Goal: Information Seeking & Learning: Find specific fact

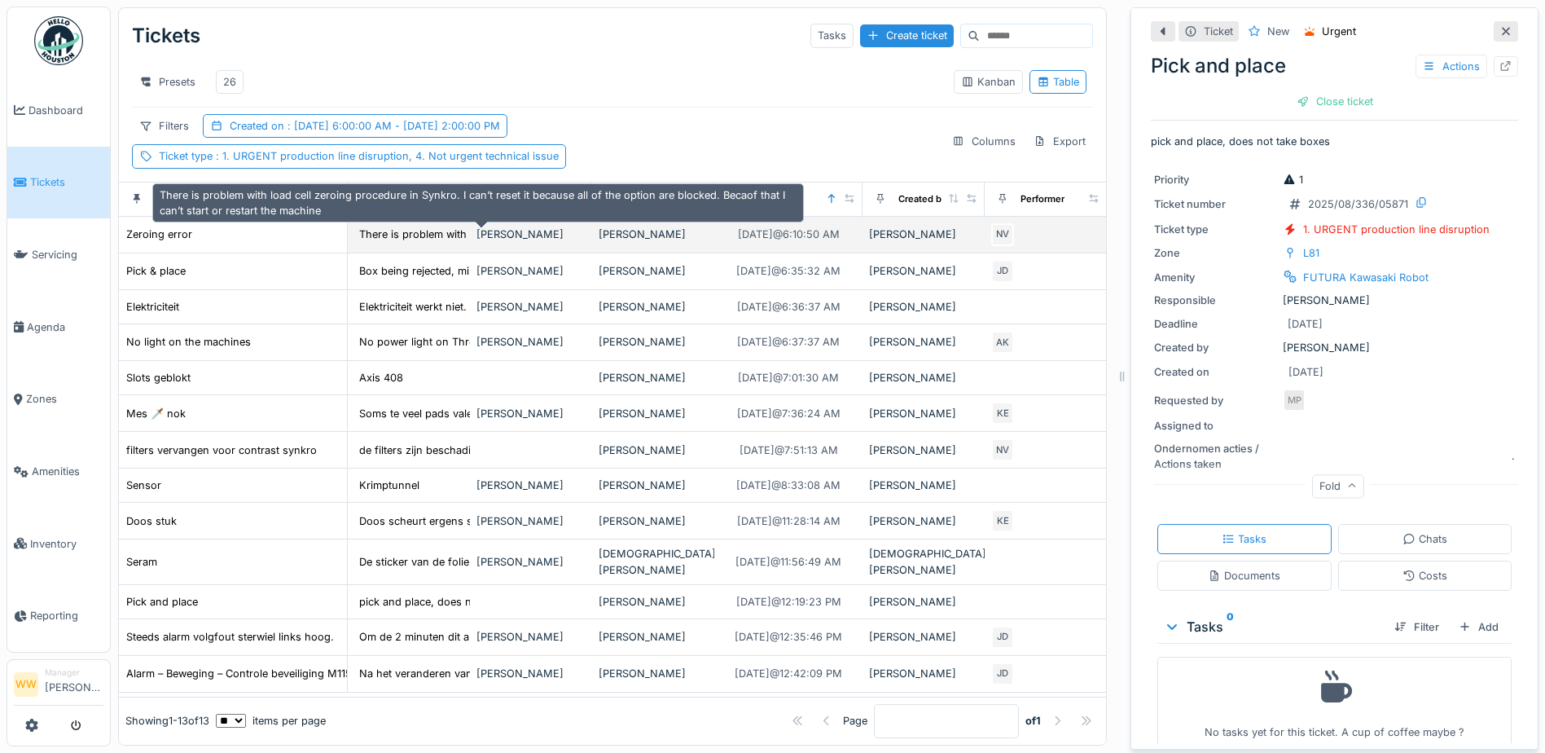
scroll to position [10, 0]
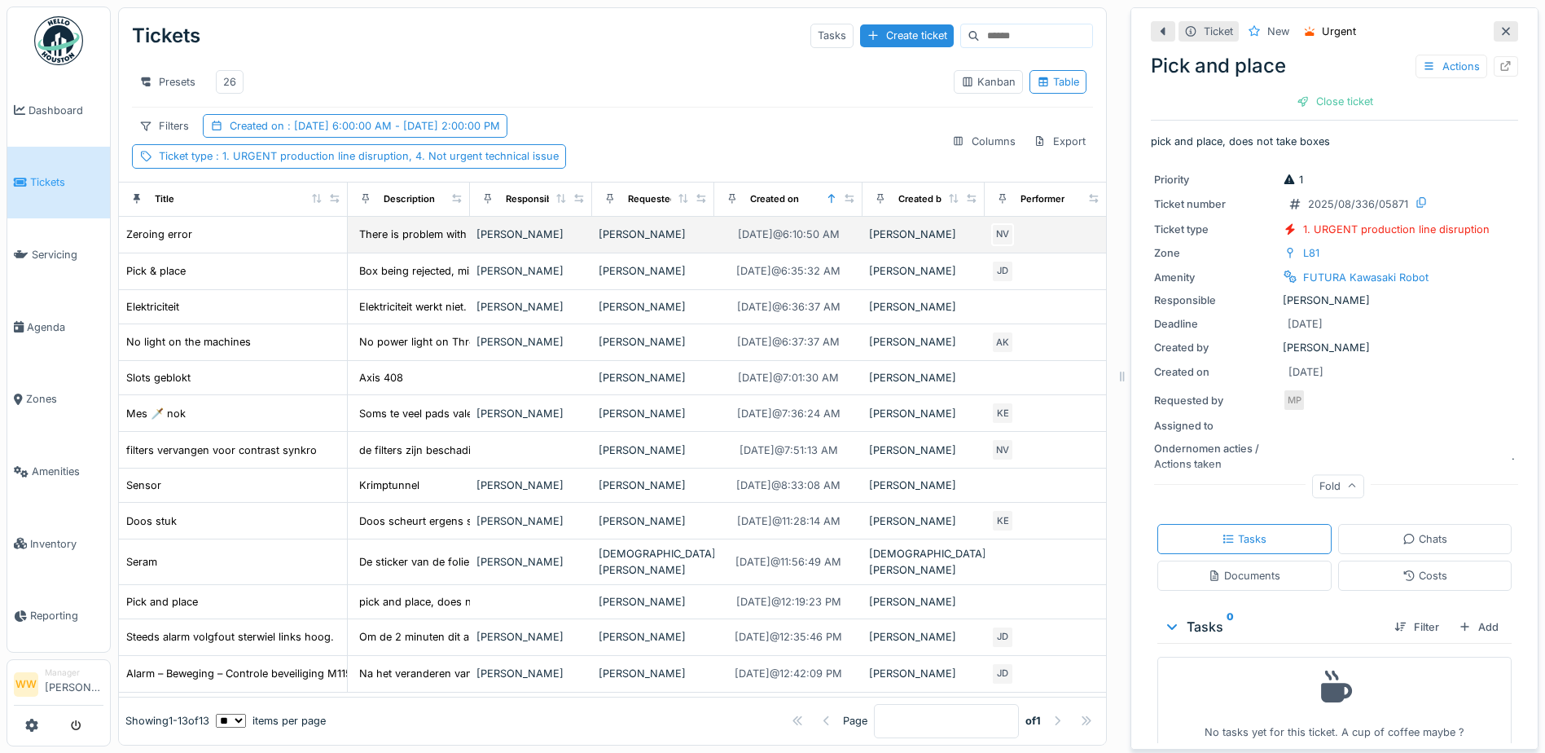
click at [499, 226] on div "[PERSON_NAME]" at bounding box center [531, 233] width 109 height 15
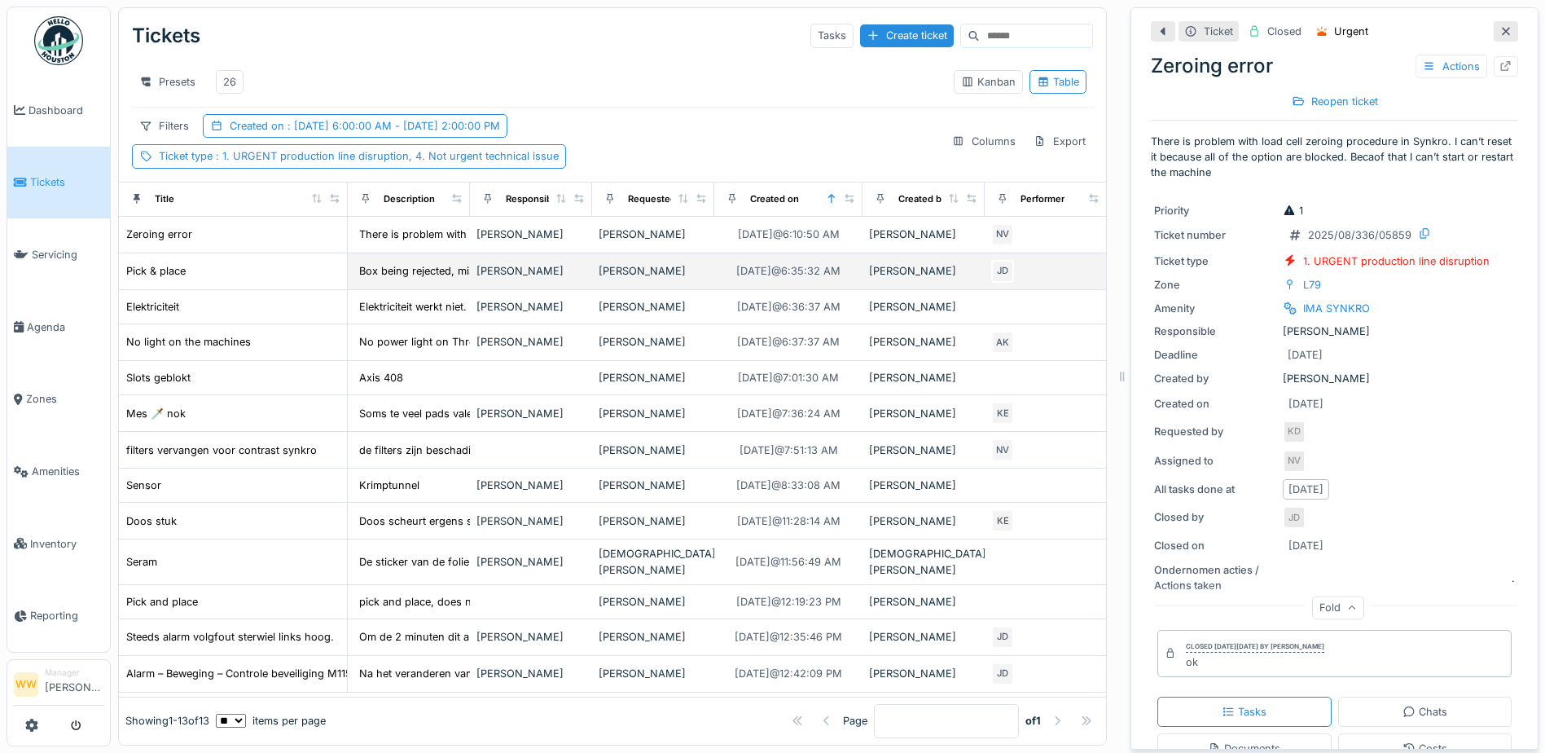
click at [626, 263] on div "[PERSON_NAME]" at bounding box center [653, 270] width 109 height 15
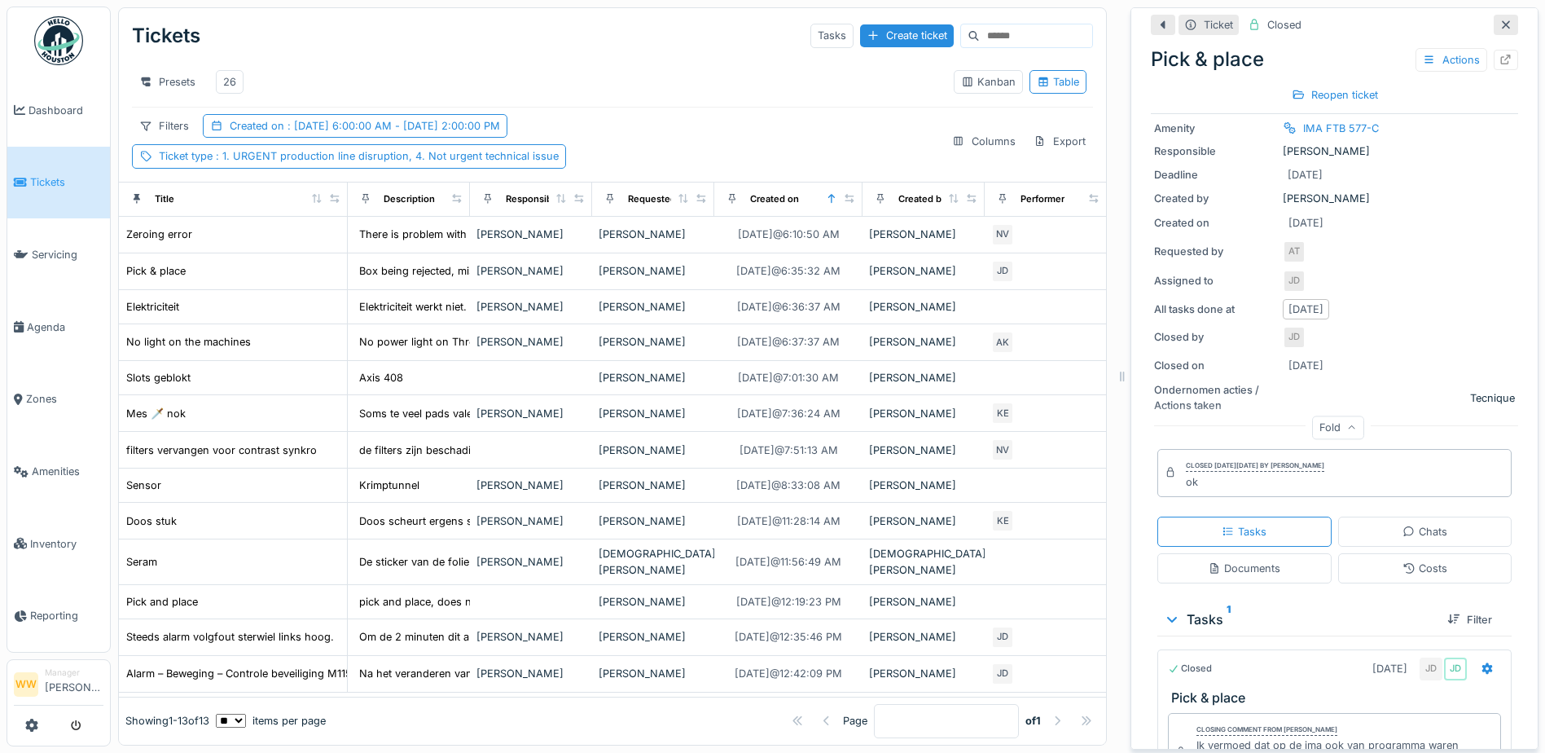
scroll to position [291, 0]
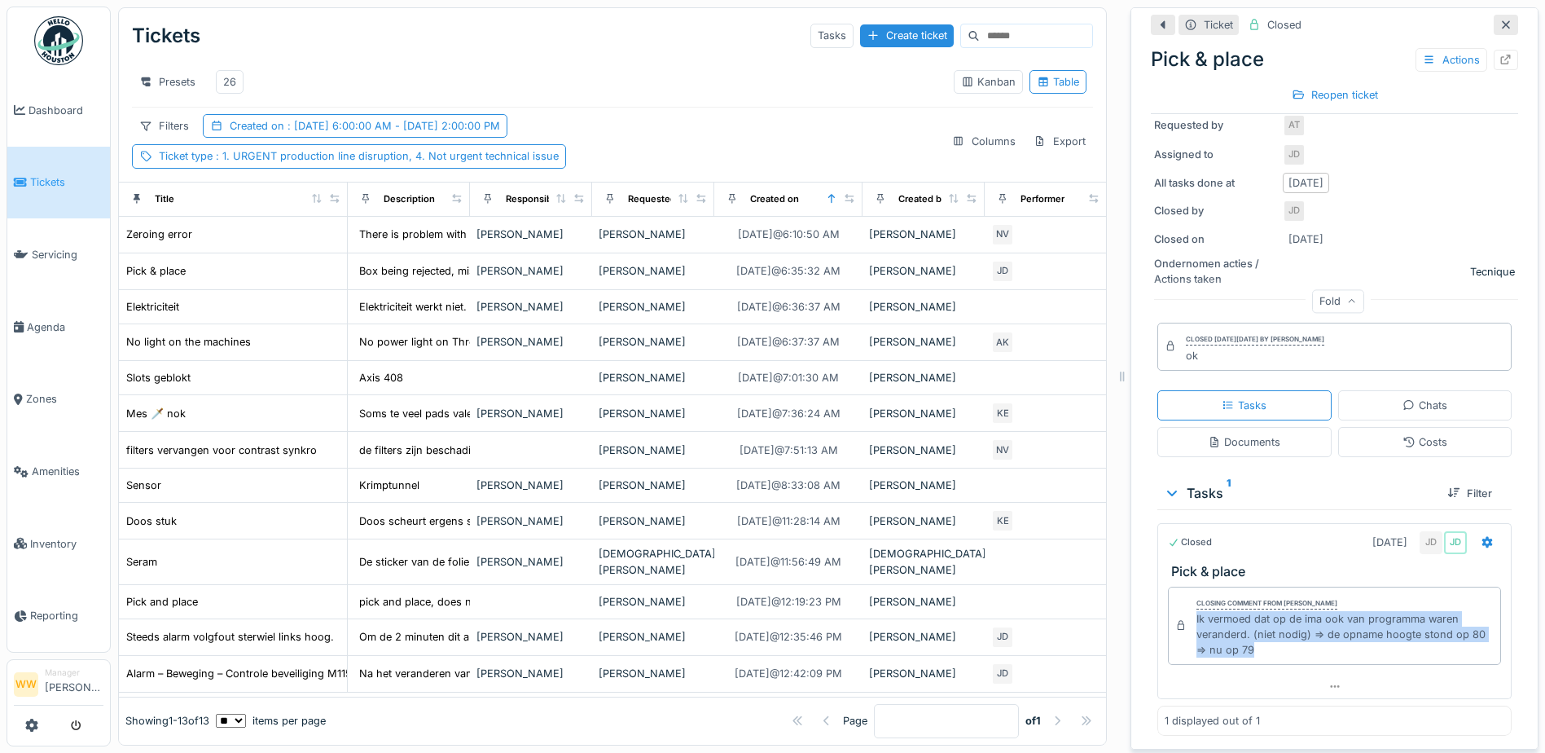
drag, startPoint x: 1181, startPoint y: 607, endPoint x: 1245, endPoint y: 637, distance: 70.3
click at [1247, 639] on div "Closing comment from [PERSON_NAME] Ik vermoed dat op de ima ook van programma w…" at bounding box center [1334, 625] width 333 height 79
copy div "Ik vermoed dat op de ima ook van programma waren veranderd. (niet nodig) => de …"
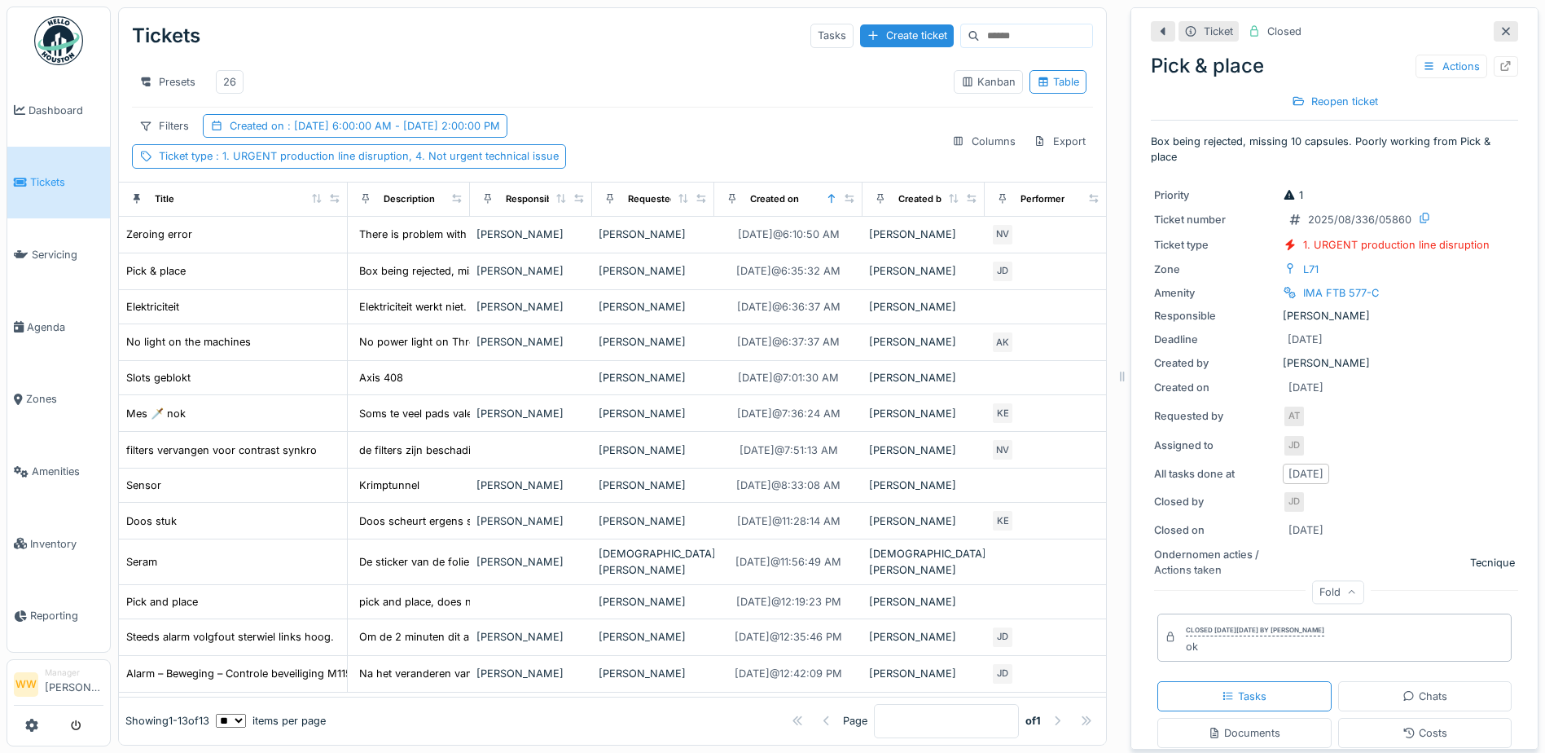
scroll to position [0, 0]
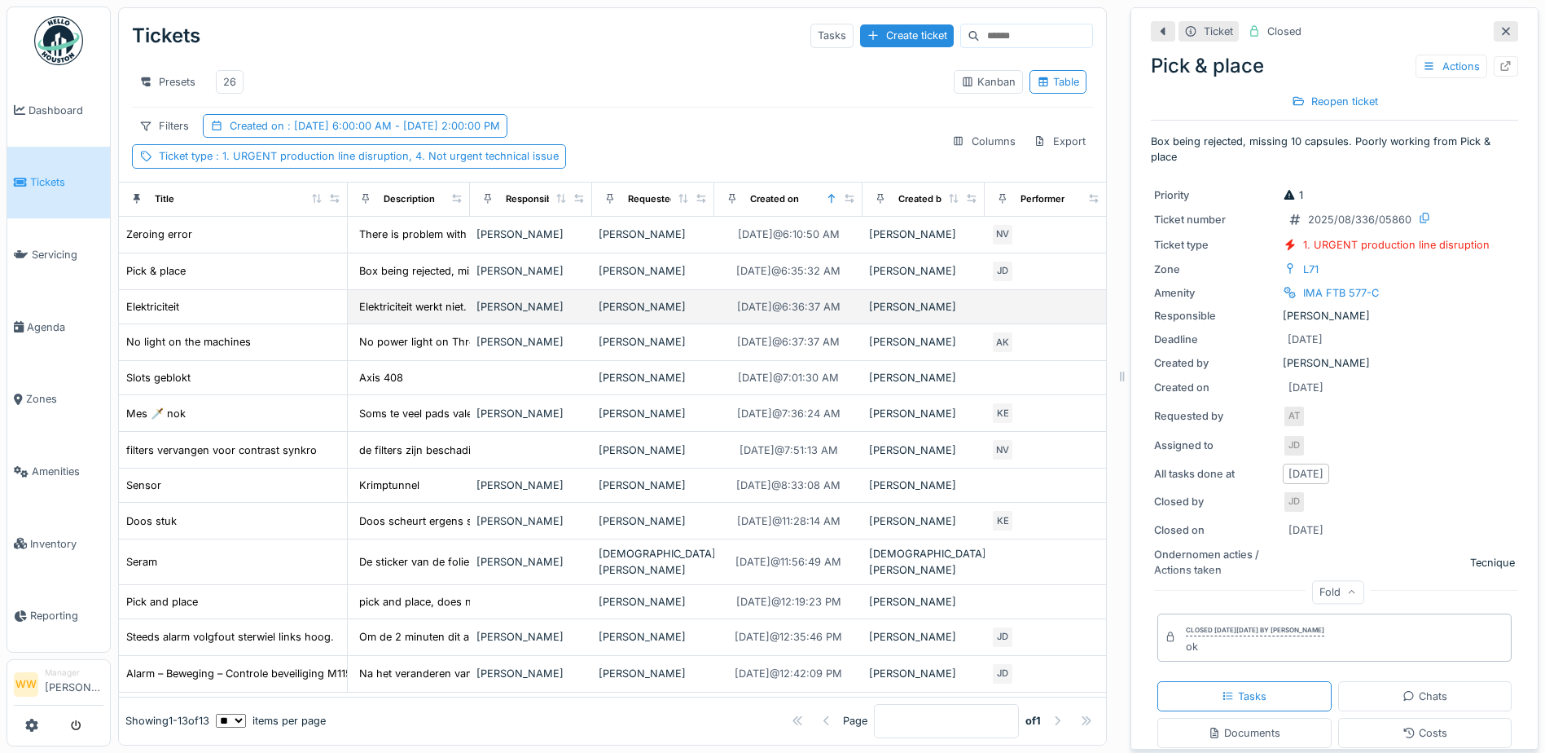
click at [907, 309] on div "[PERSON_NAME]" at bounding box center [923, 306] width 109 height 15
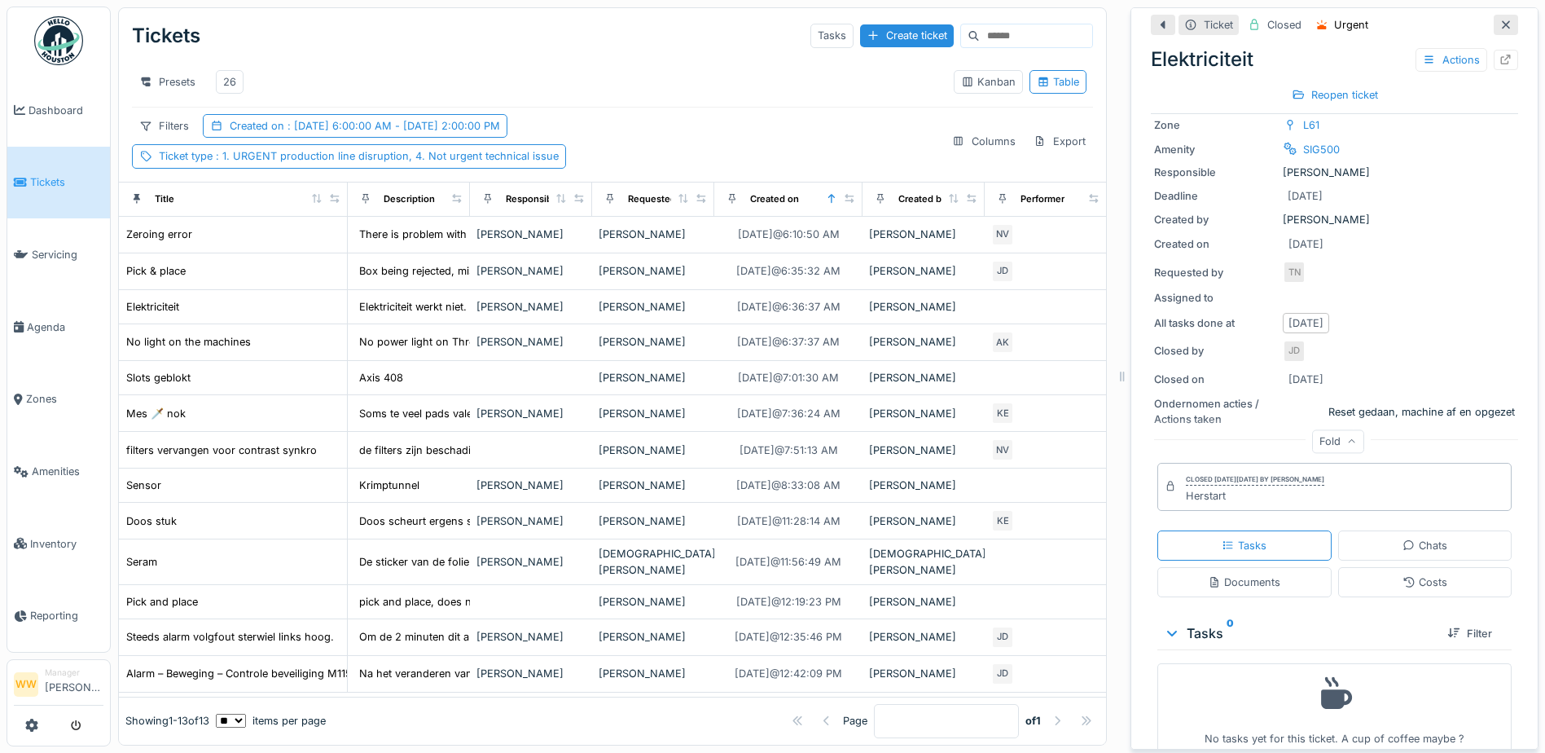
scroll to position [152, 0]
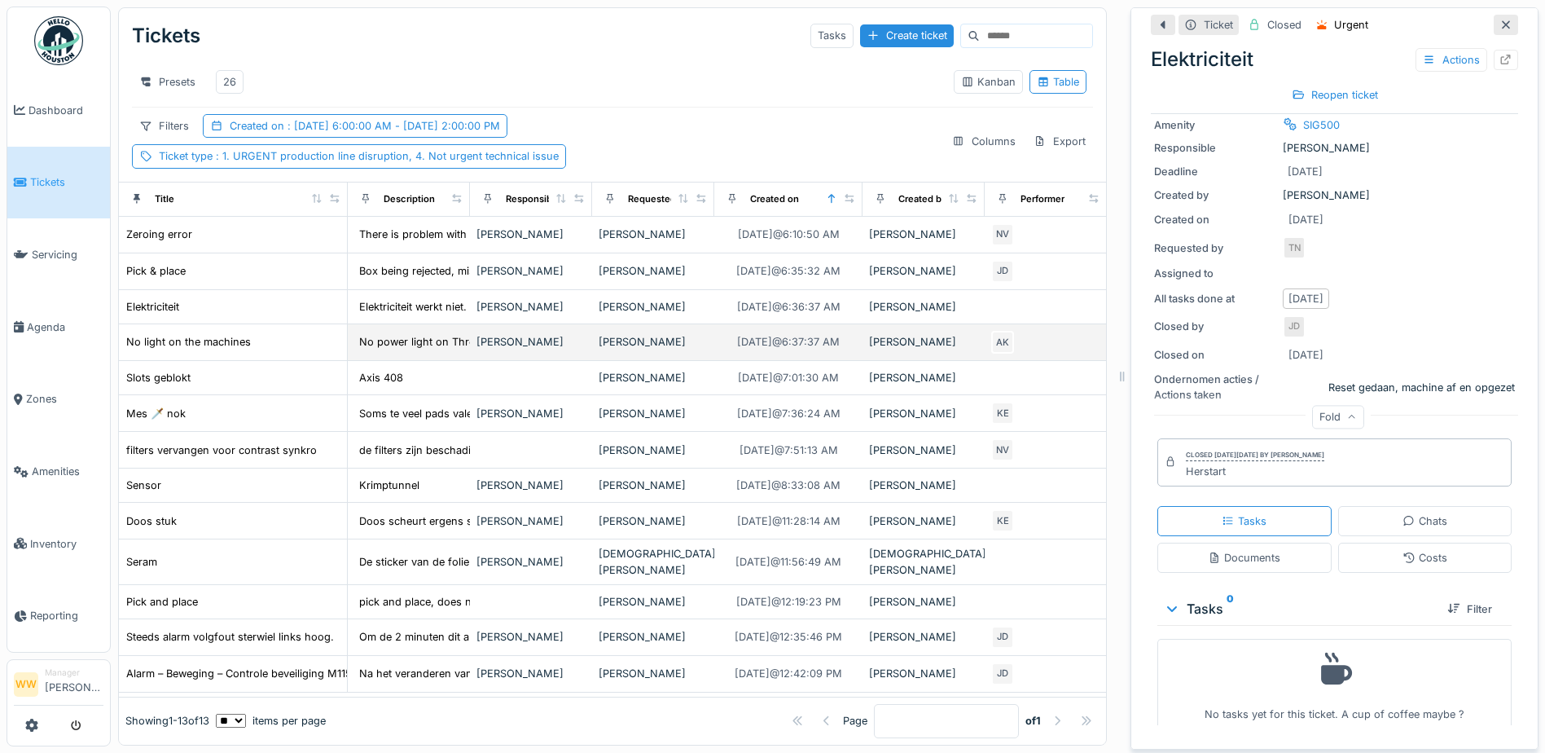
click at [654, 347] on div "[PERSON_NAME]" at bounding box center [653, 341] width 109 height 15
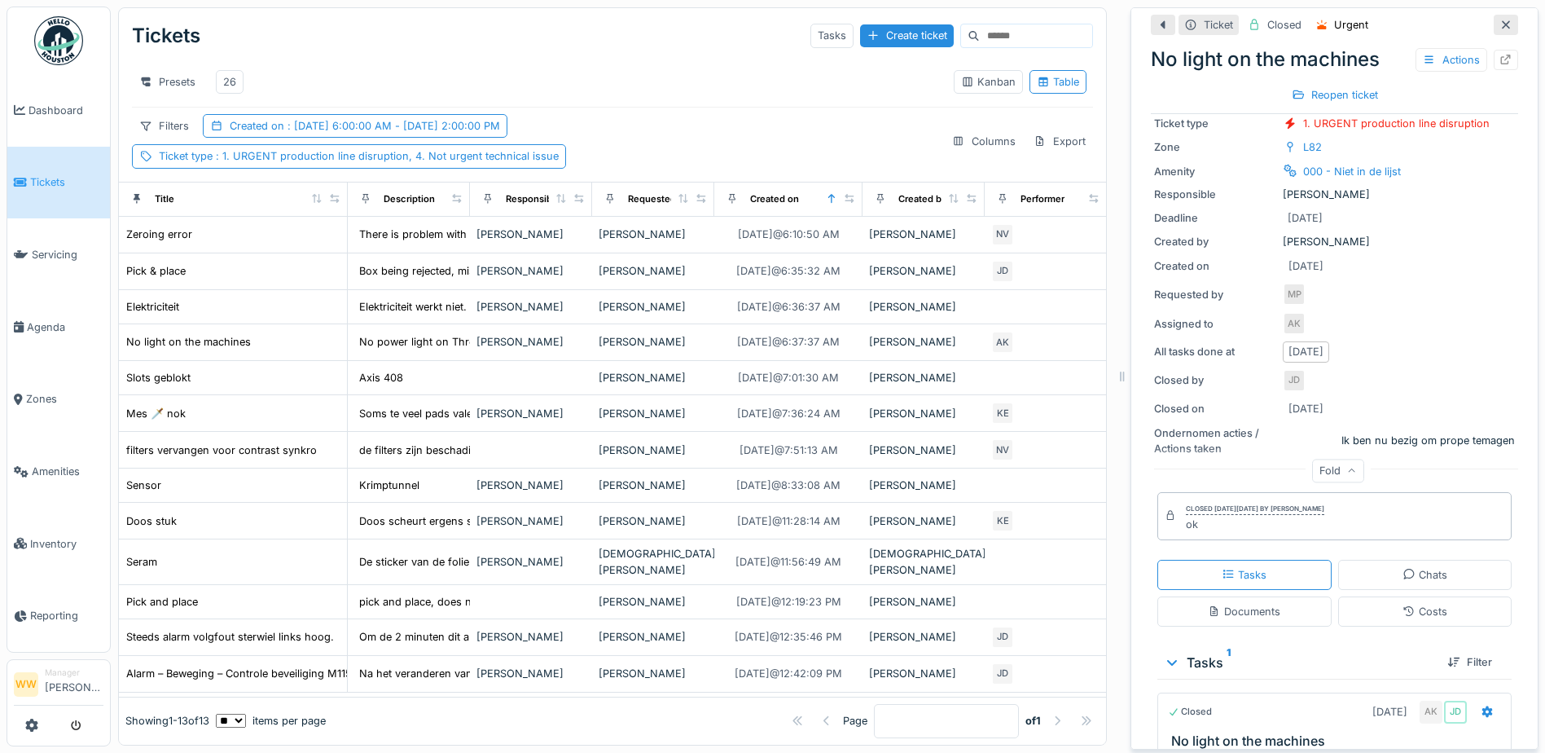
scroll to position [244, 0]
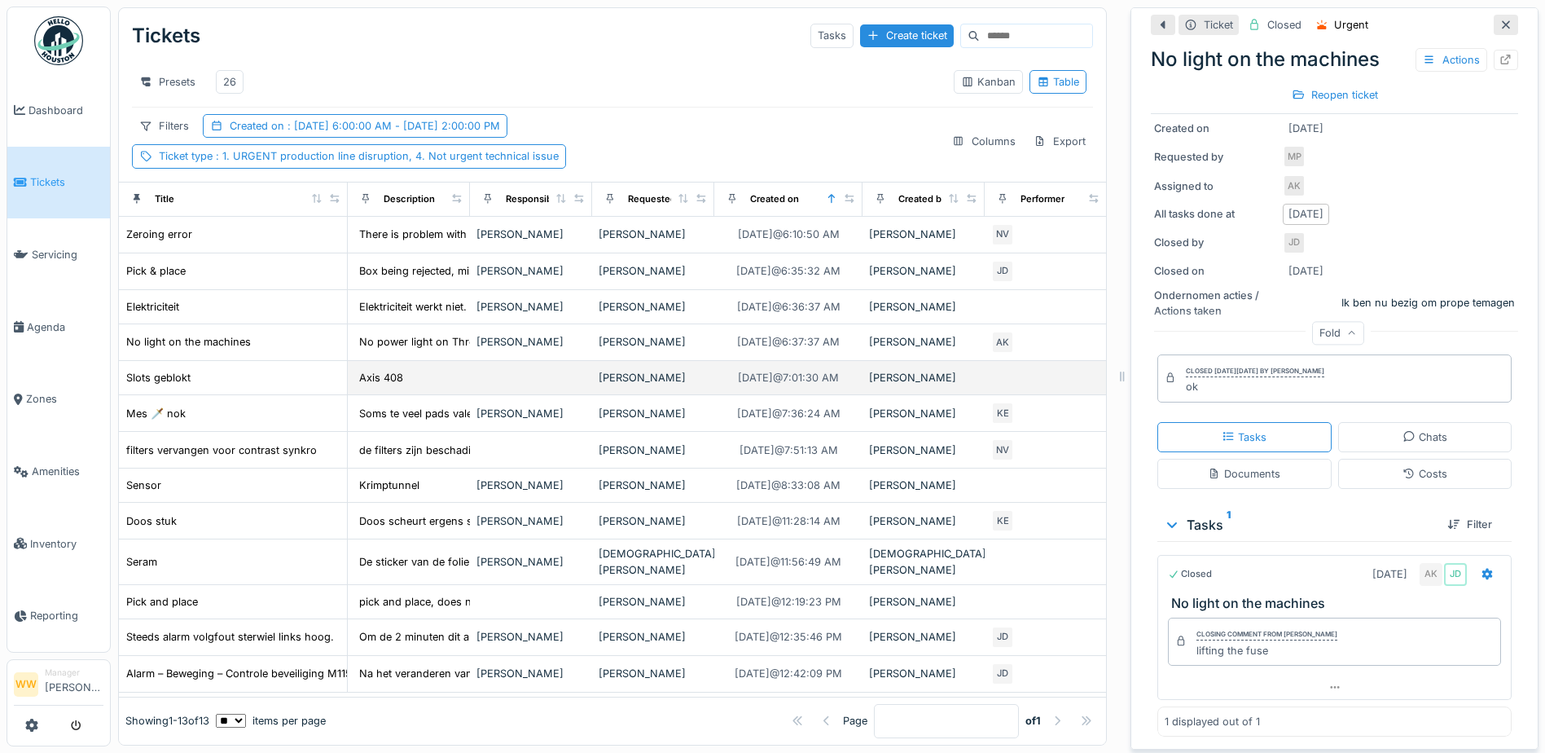
click at [652, 382] on div "[PERSON_NAME]" at bounding box center [653, 377] width 109 height 15
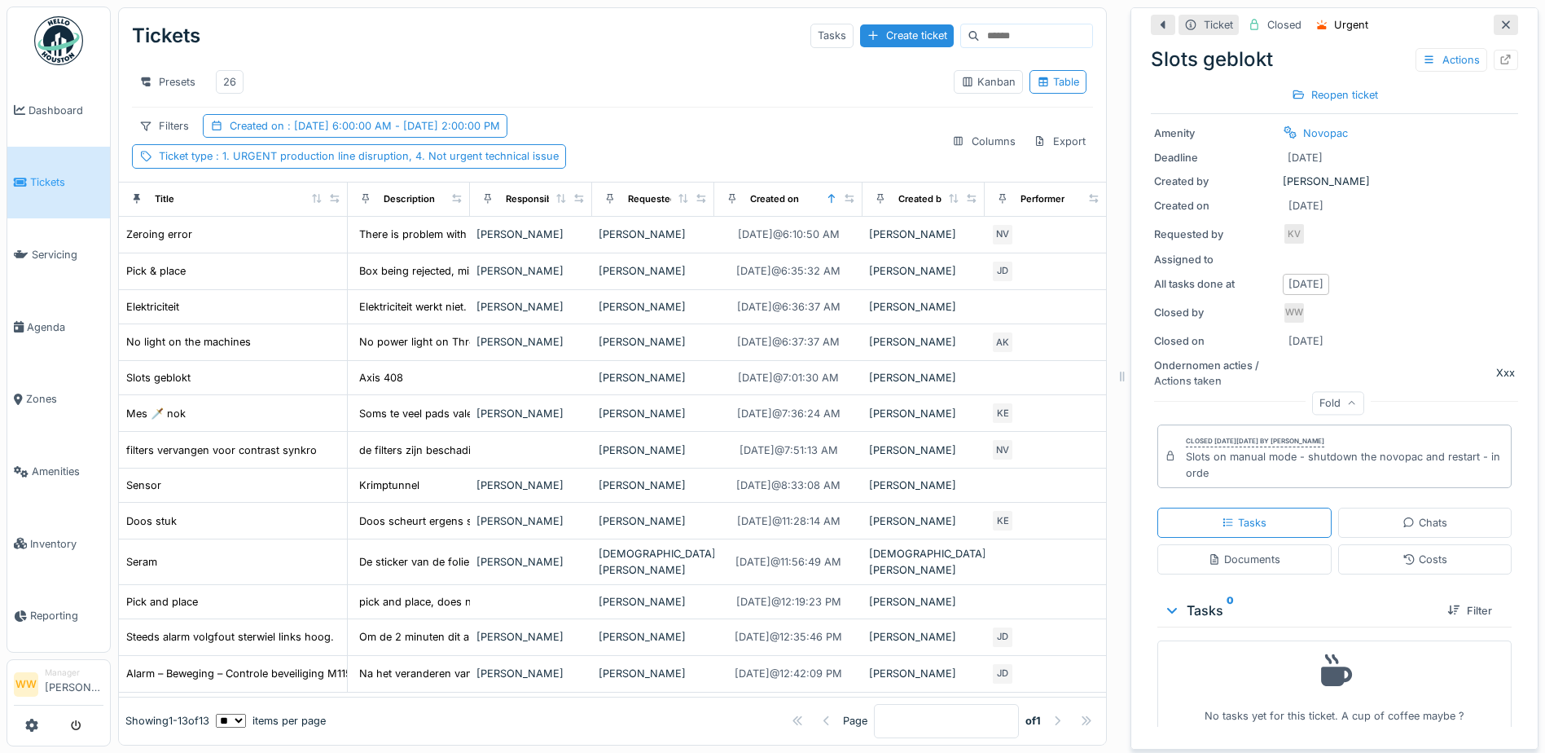
scroll to position [146, 0]
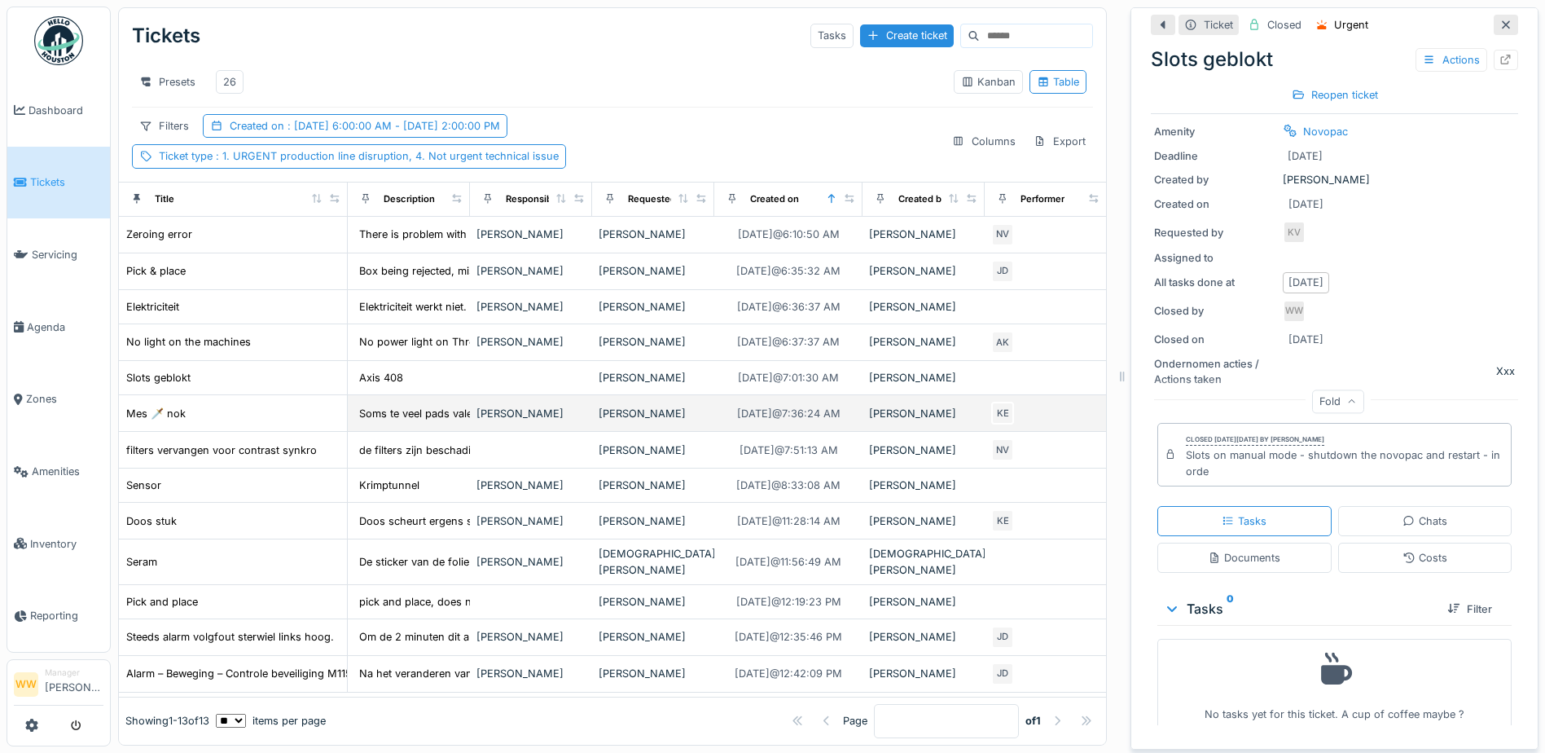
click at [665, 408] on div "[PERSON_NAME]" at bounding box center [653, 413] width 109 height 15
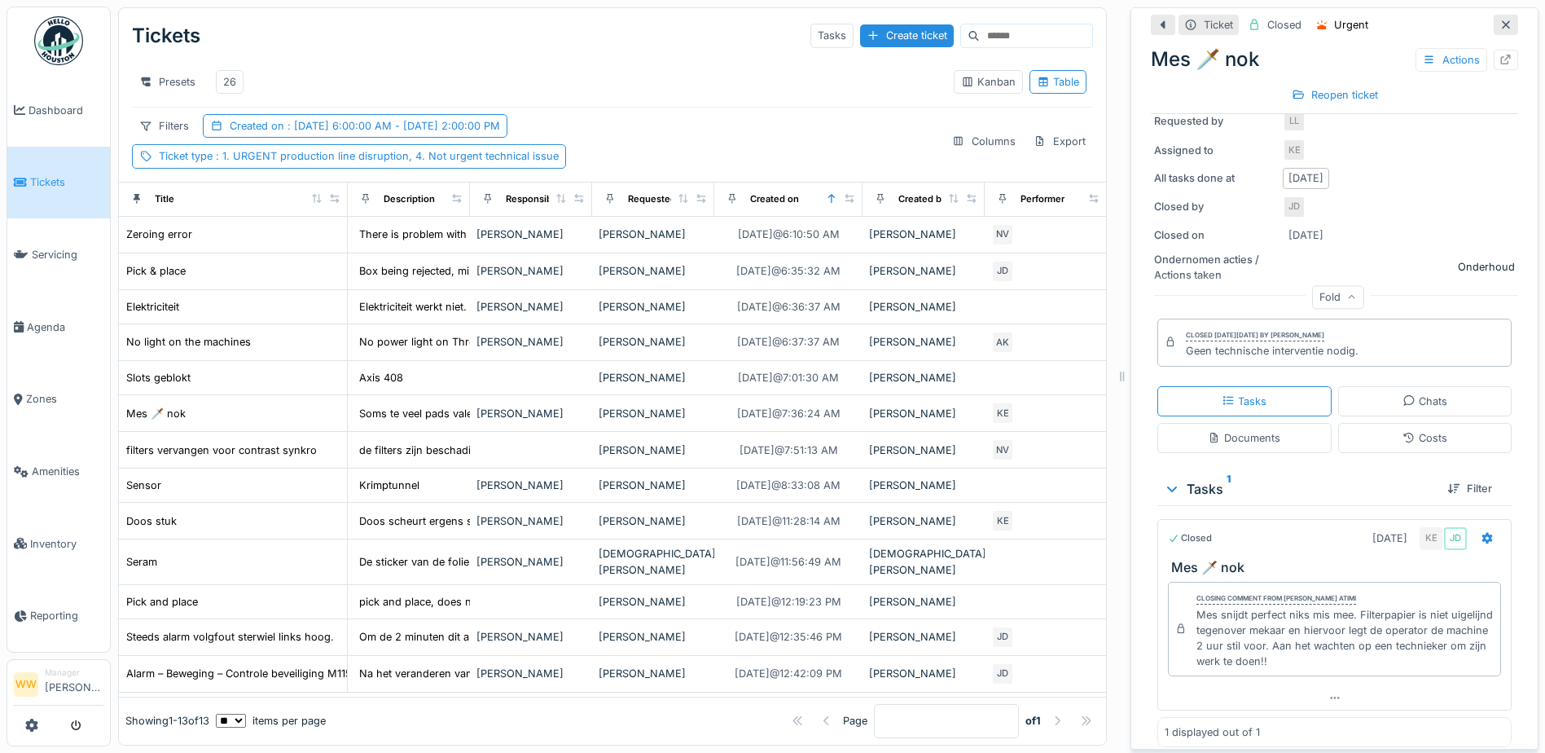
scroll to position [291, 0]
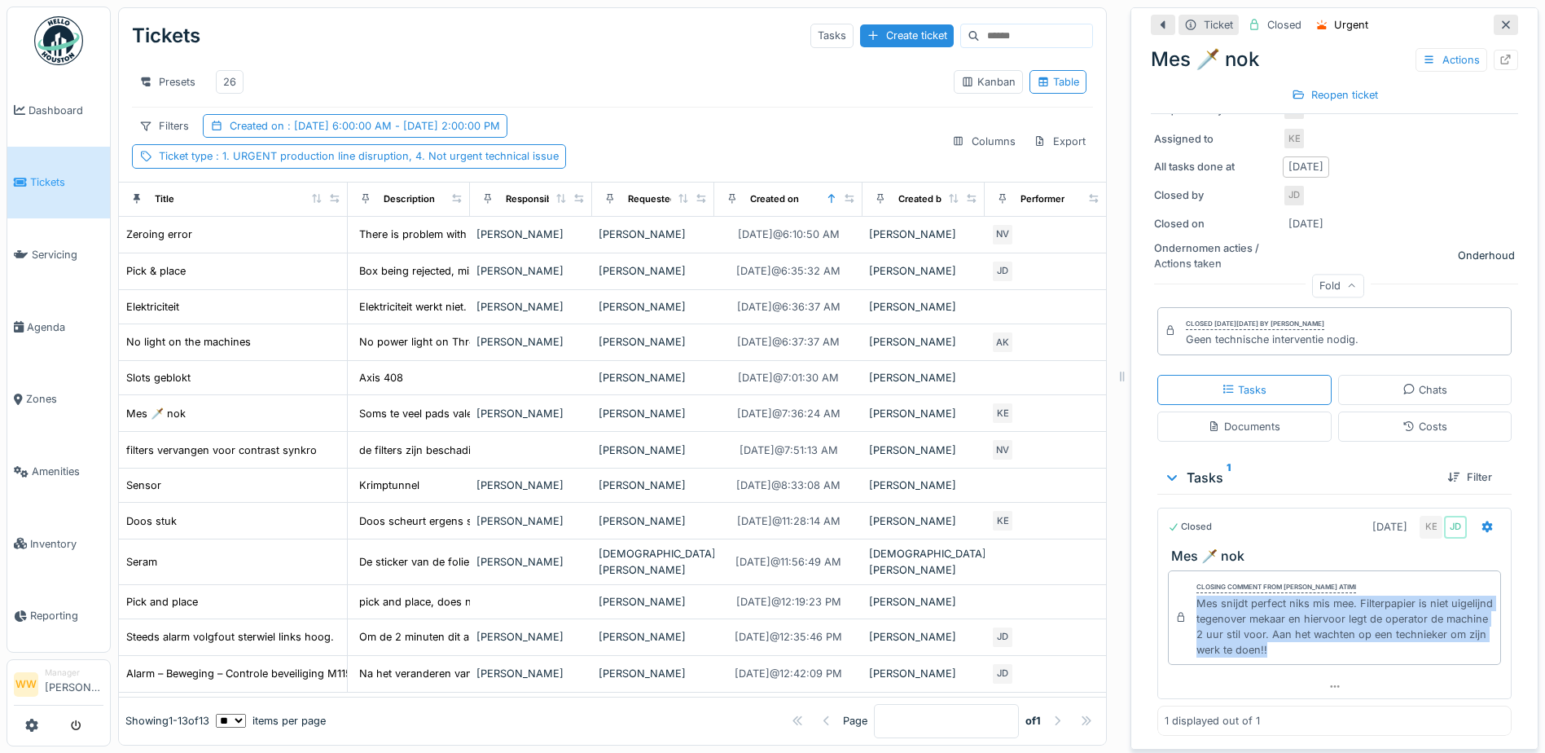
drag, startPoint x: 1184, startPoint y: 595, endPoint x: 1349, endPoint y: 650, distance: 173.4
click at [1349, 650] on div "Closing comment from [PERSON_NAME] atimi Mes snijdt perfect niks mis mee. Filte…" at bounding box center [1334, 617] width 333 height 94
copy div "Mes snijdt perfect niks mis mee. Filterpapier is niet uigelijnd tegenover mekaa…"
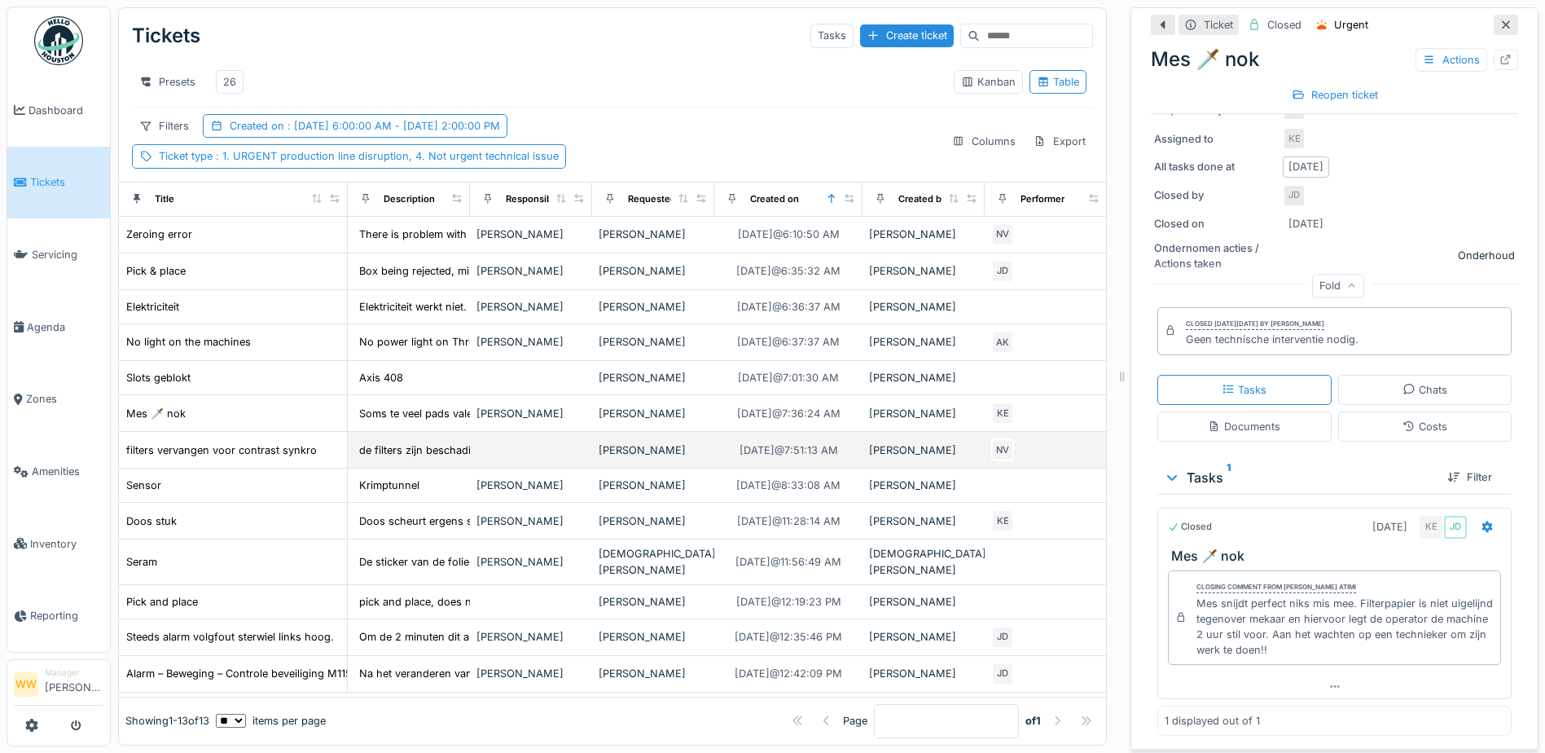
click at [662, 458] on div "[PERSON_NAME]" at bounding box center [653, 449] width 109 height 15
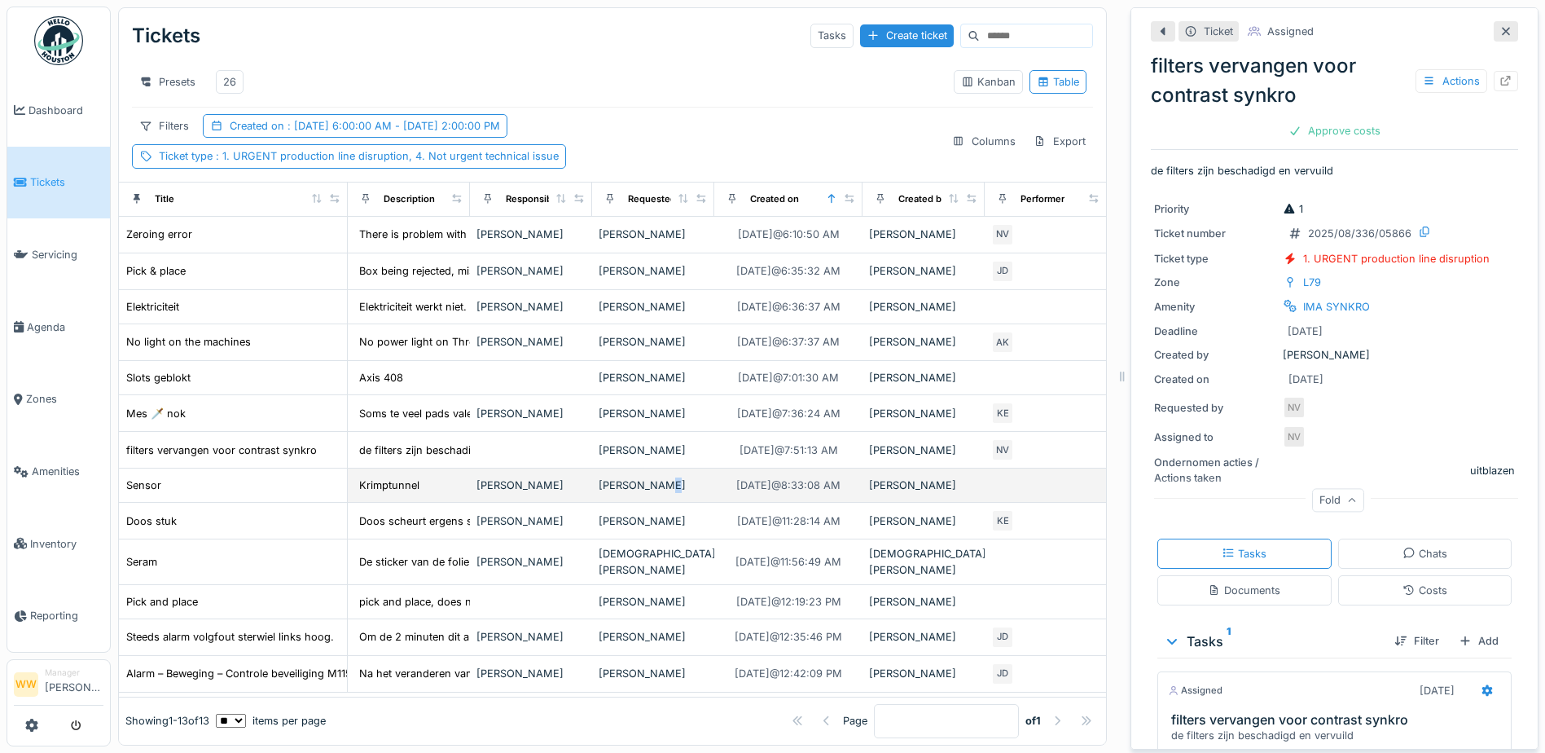
click at [657, 493] on div "[PERSON_NAME]" at bounding box center [653, 484] width 109 height 15
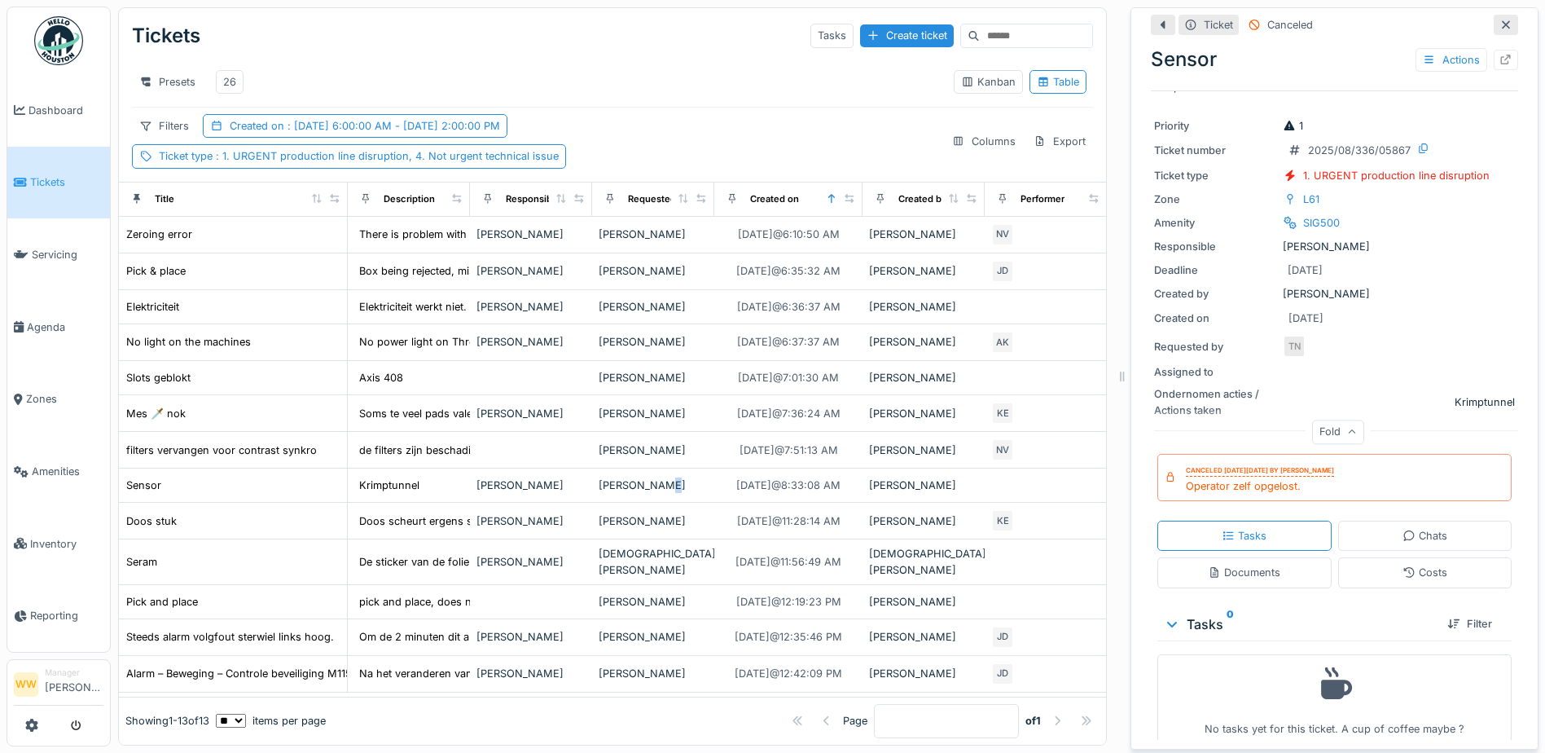
scroll to position [46, 0]
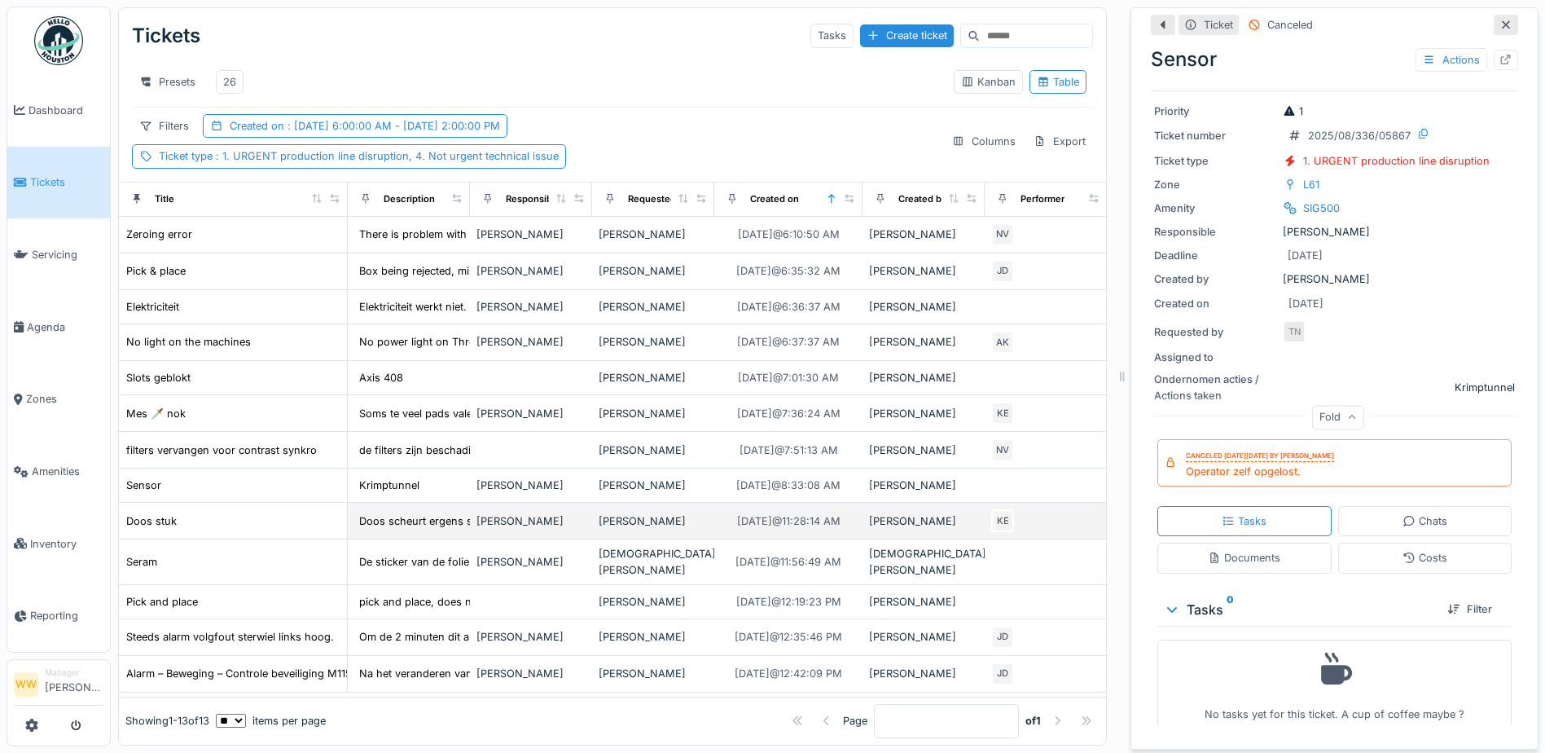
click at [639, 519] on td "[PERSON_NAME]" at bounding box center [653, 521] width 122 height 37
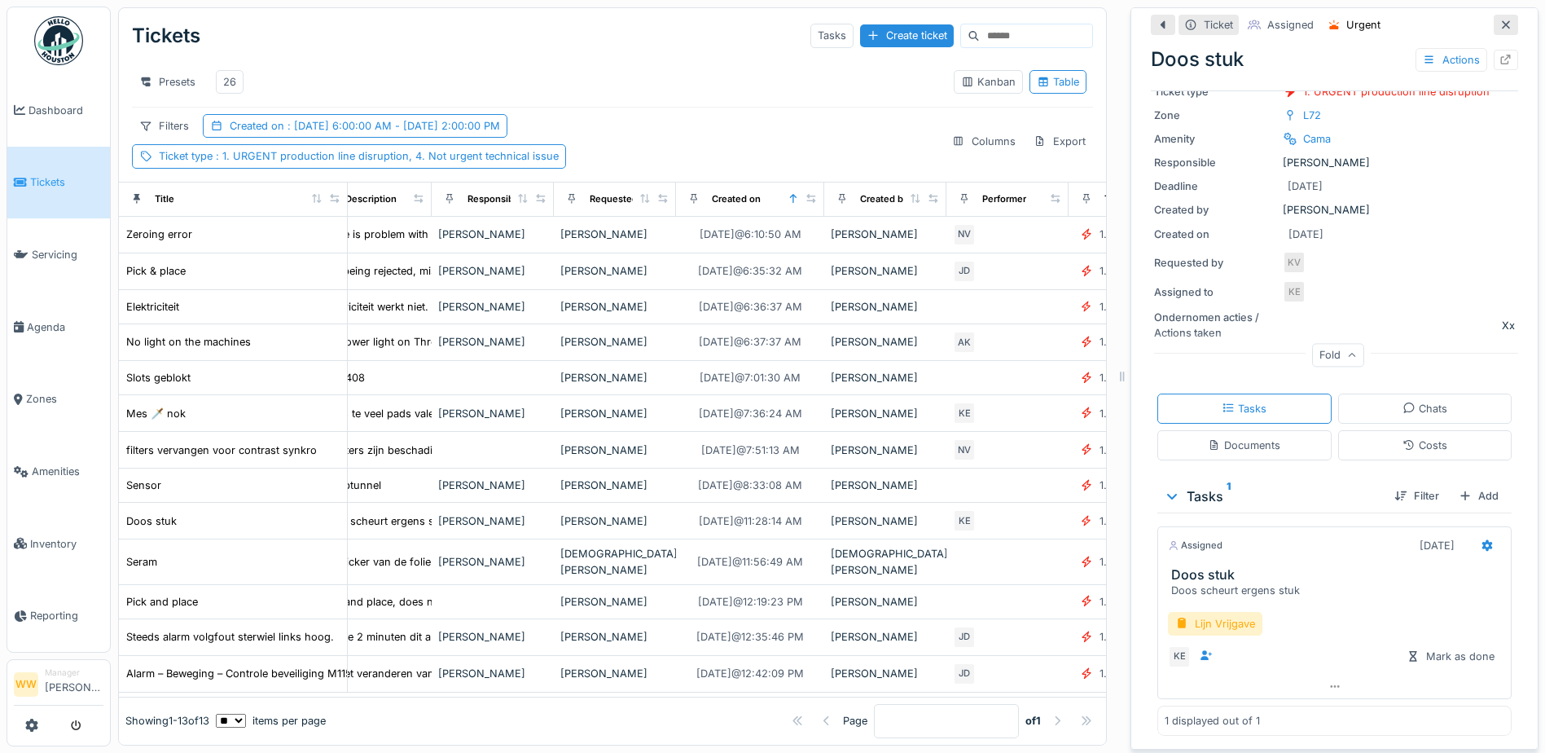
scroll to position [10, 0]
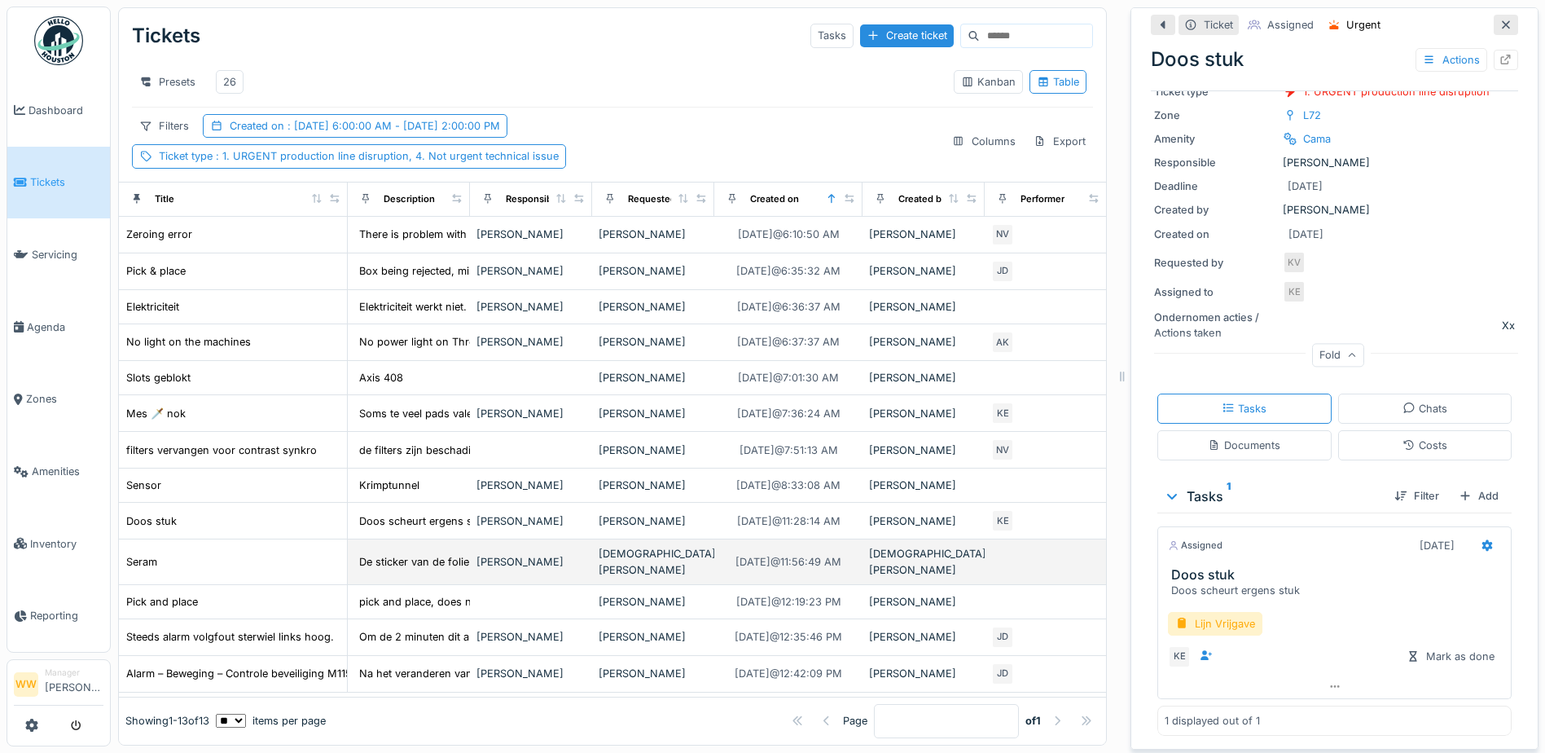
click at [661, 551] on div "[DEMOGRAPHIC_DATA][PERSON_NAME]" at bounding box center [653, 561] width 109 height 31
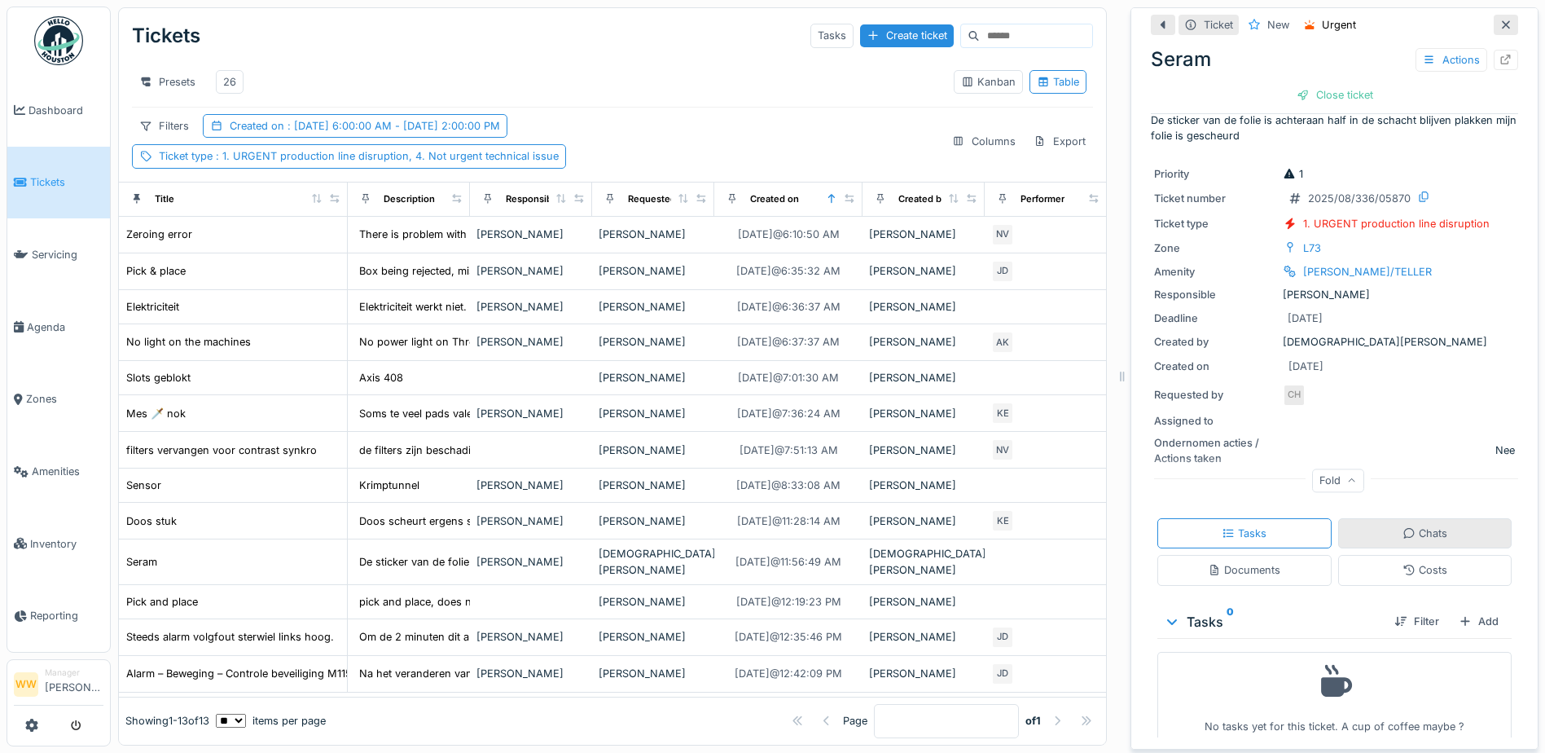
scroll to position [33, 0]
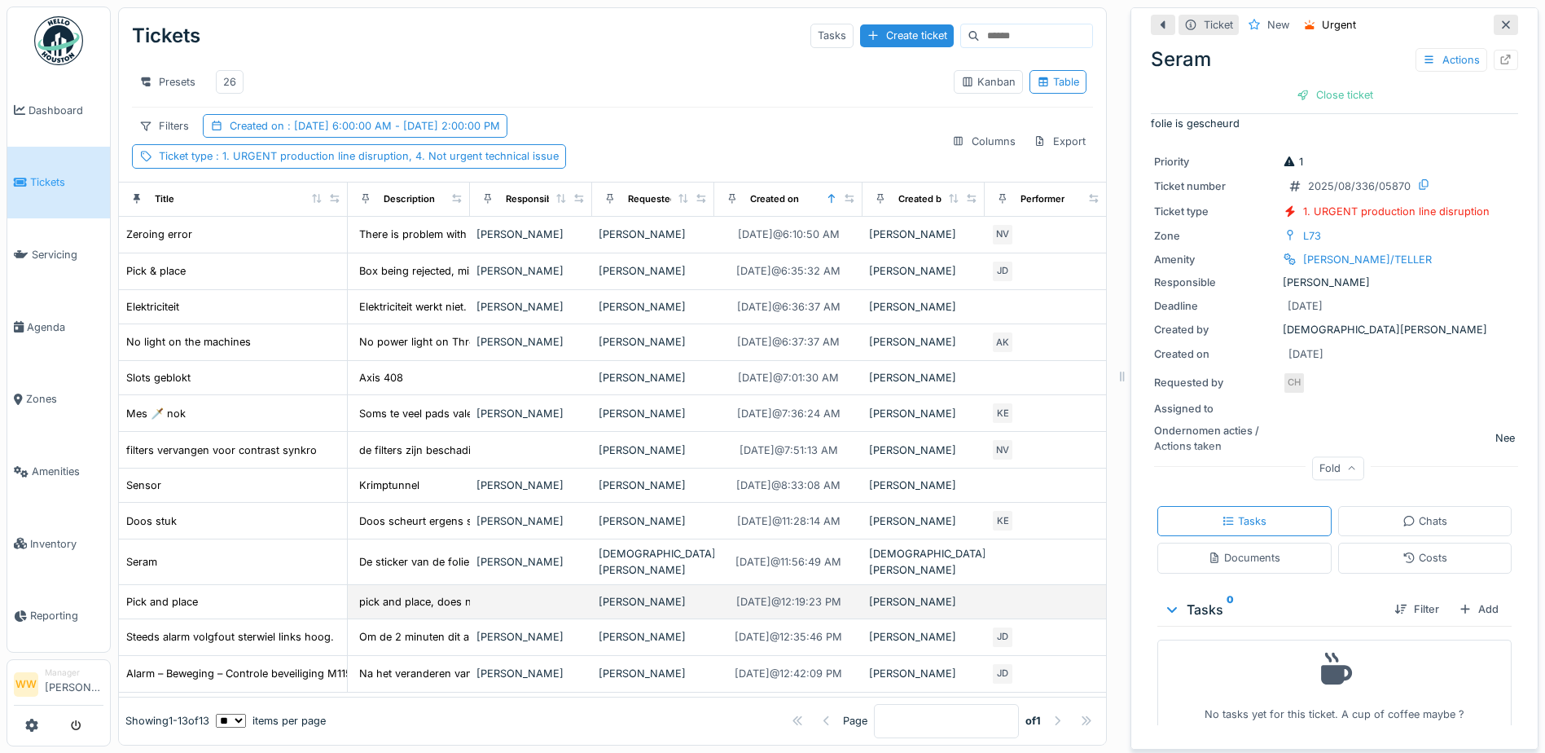
click at [648, 594] on div "[PERSON_NAME]" at bounding box center [653, 601] width 109 height 15
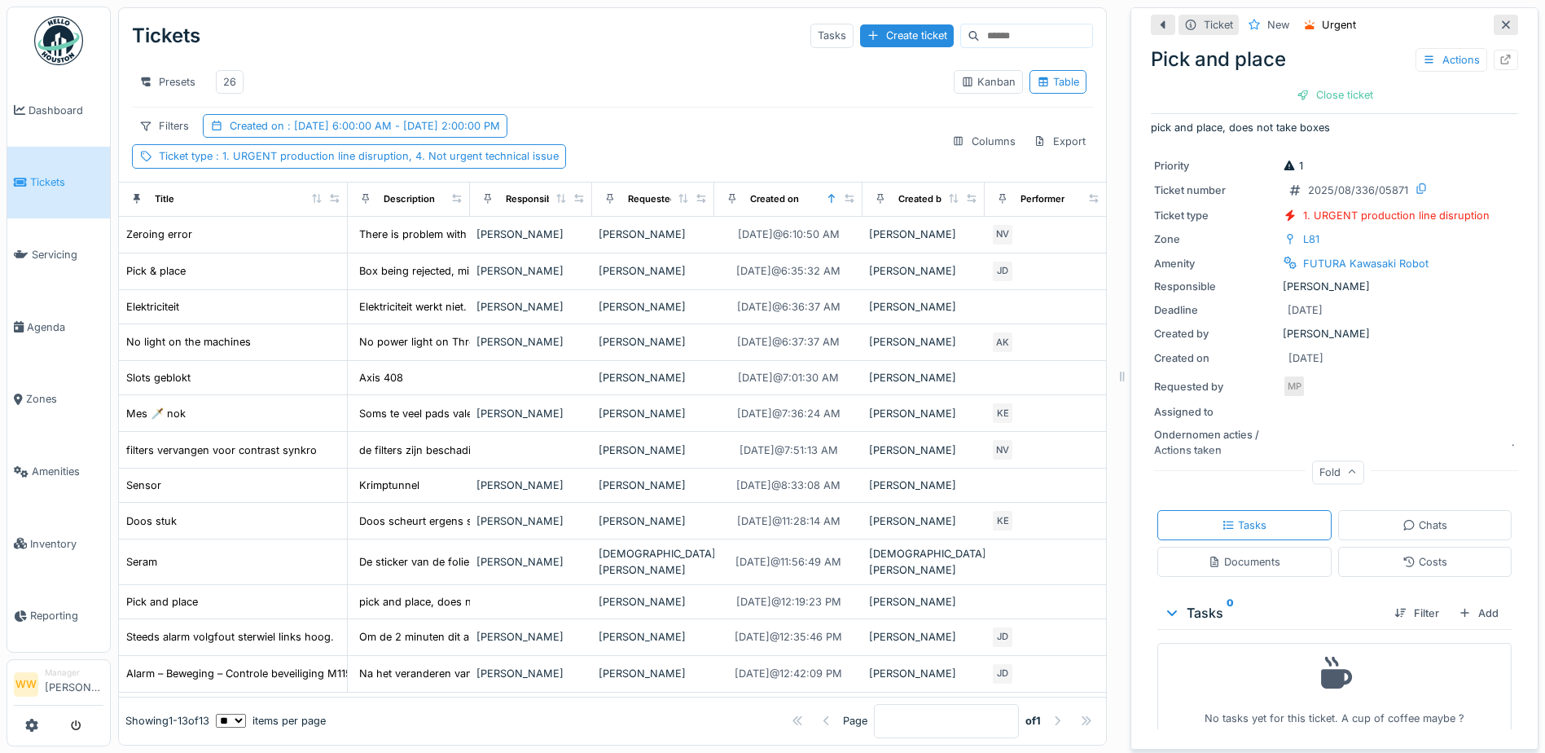
scroll to position [18, 0]
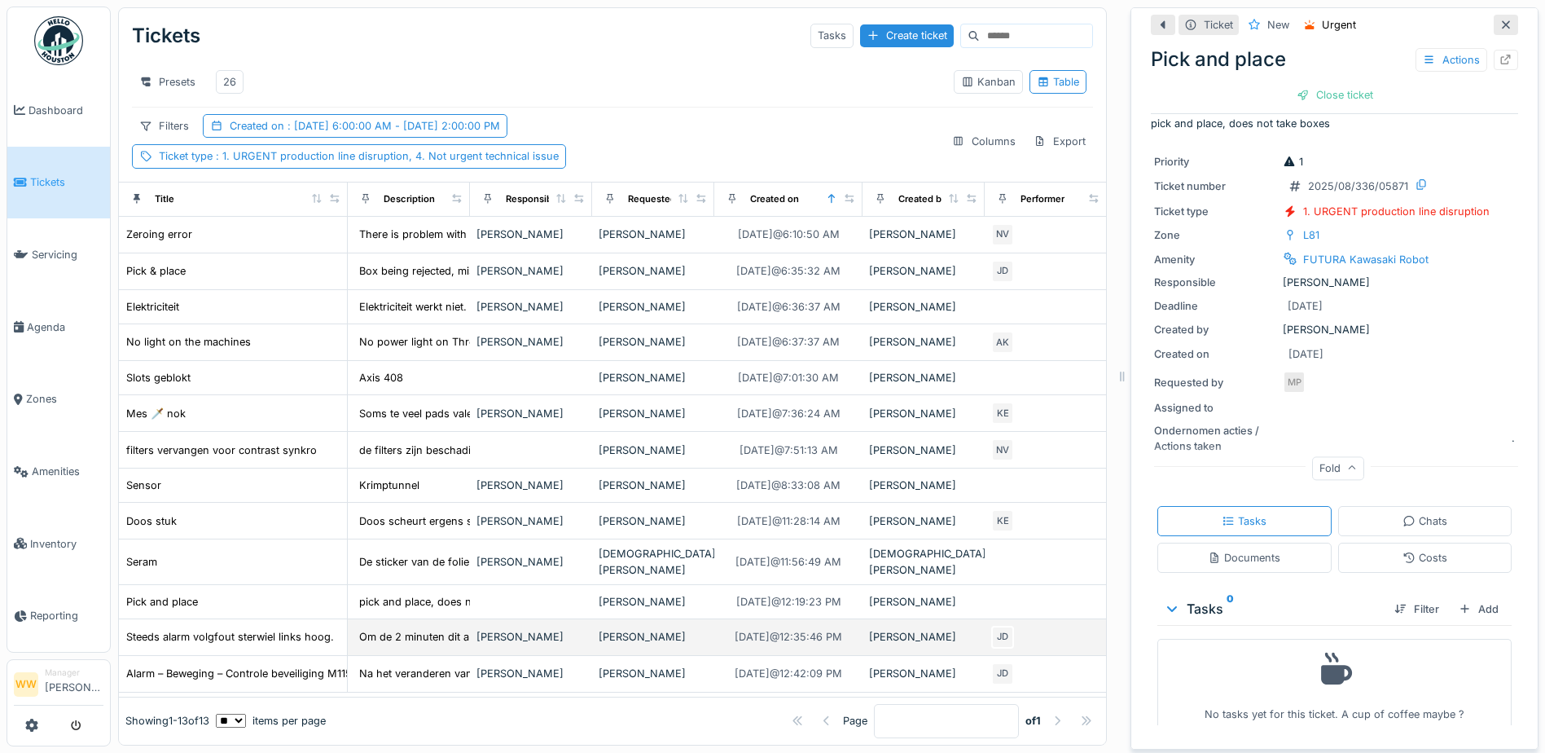
click at [641, 629] on div "[PERSON_NAME]" at bounding box center [653, 636] width 109 height 15
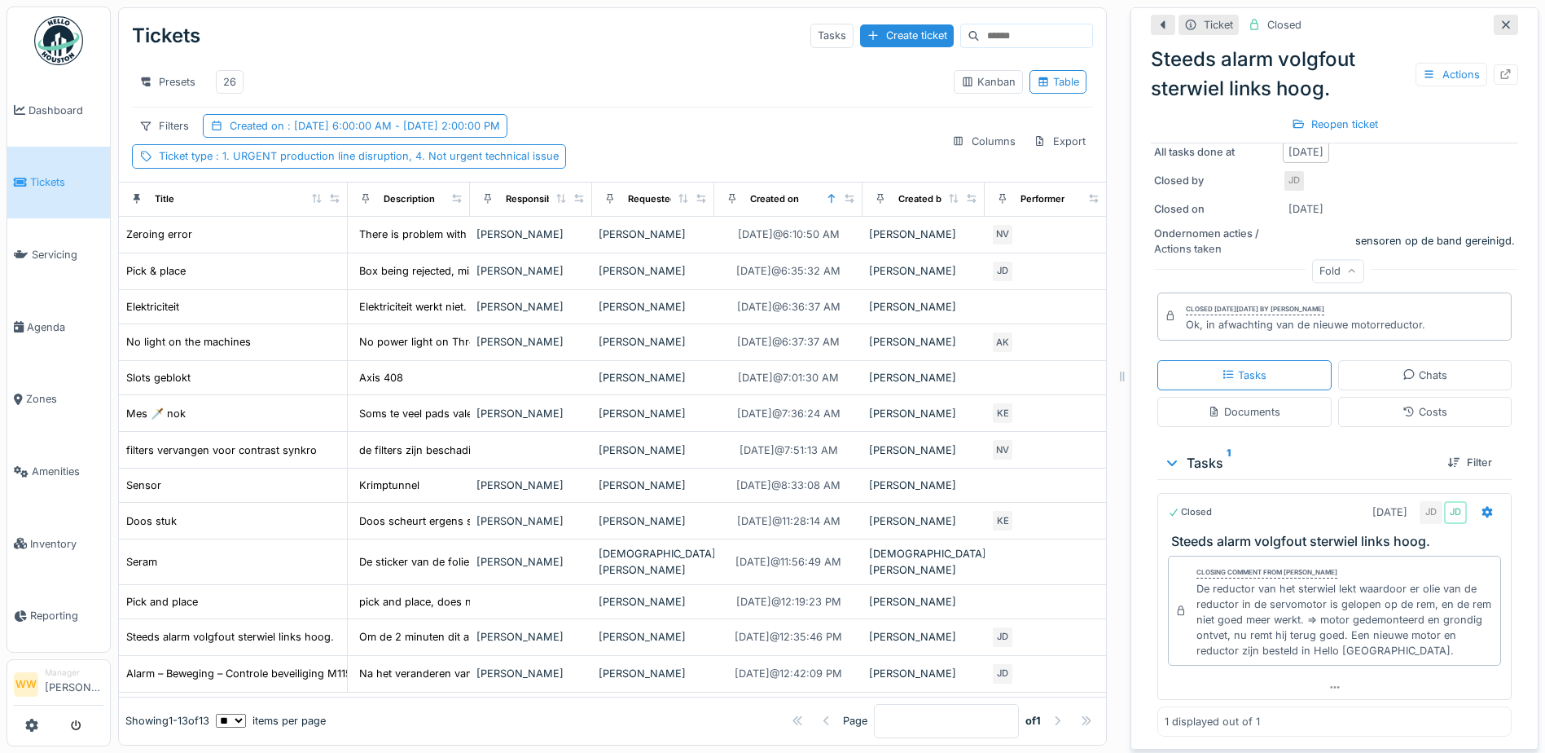
scroll to position [336, 0]
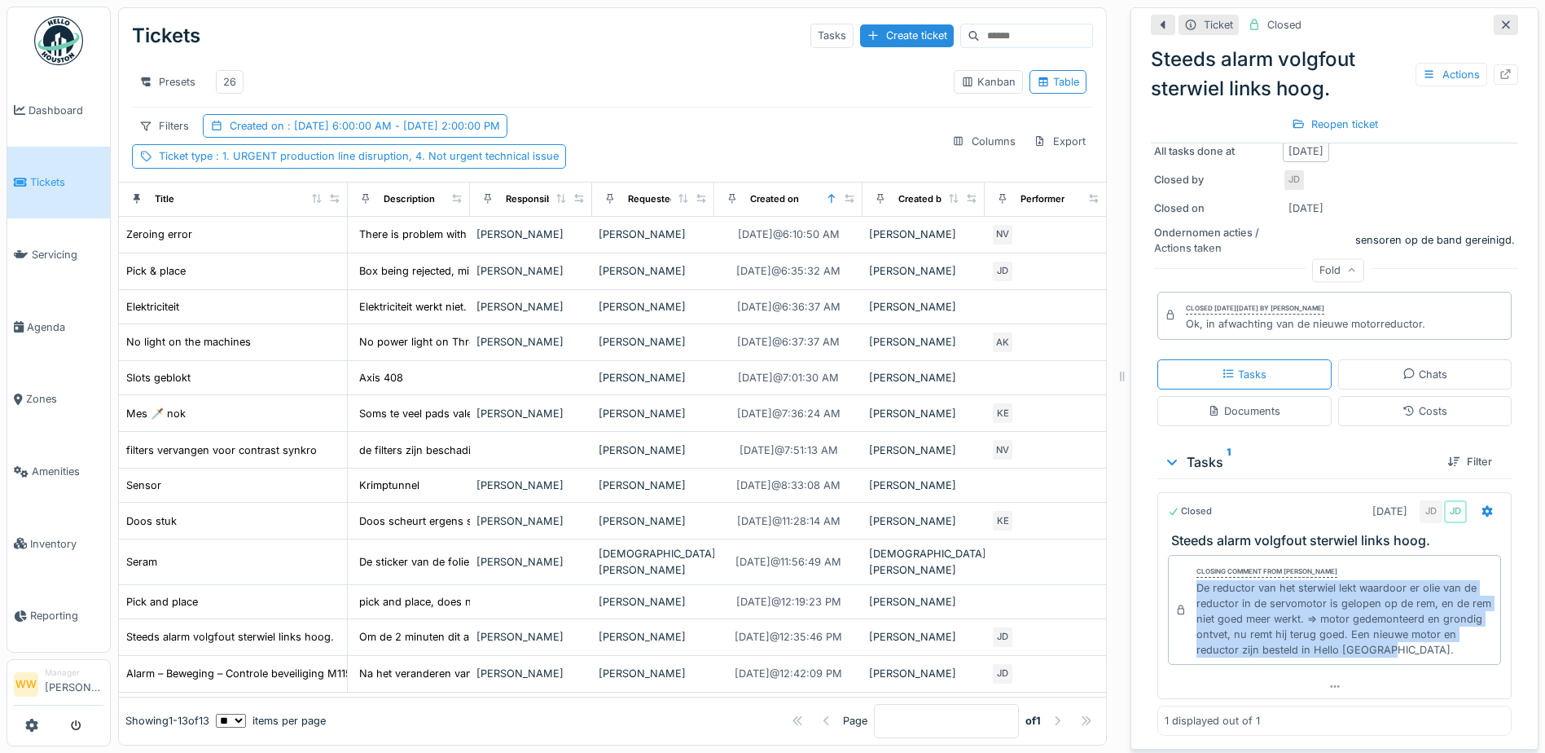
drag, startPoint x: 1187, startPoint y: 574, endPoint x: 1408, endPoint y: 637, distance: 230.3
click at [1408, 637] on div "De reductor van het sterwiel lekt waardoor er olie van de reductor in de servom…" at bounding box center [1345, 619] width 297 height 78
copy div "De reductor van het sterwiel lekt waardoor er olie van de reductor in de servom…"
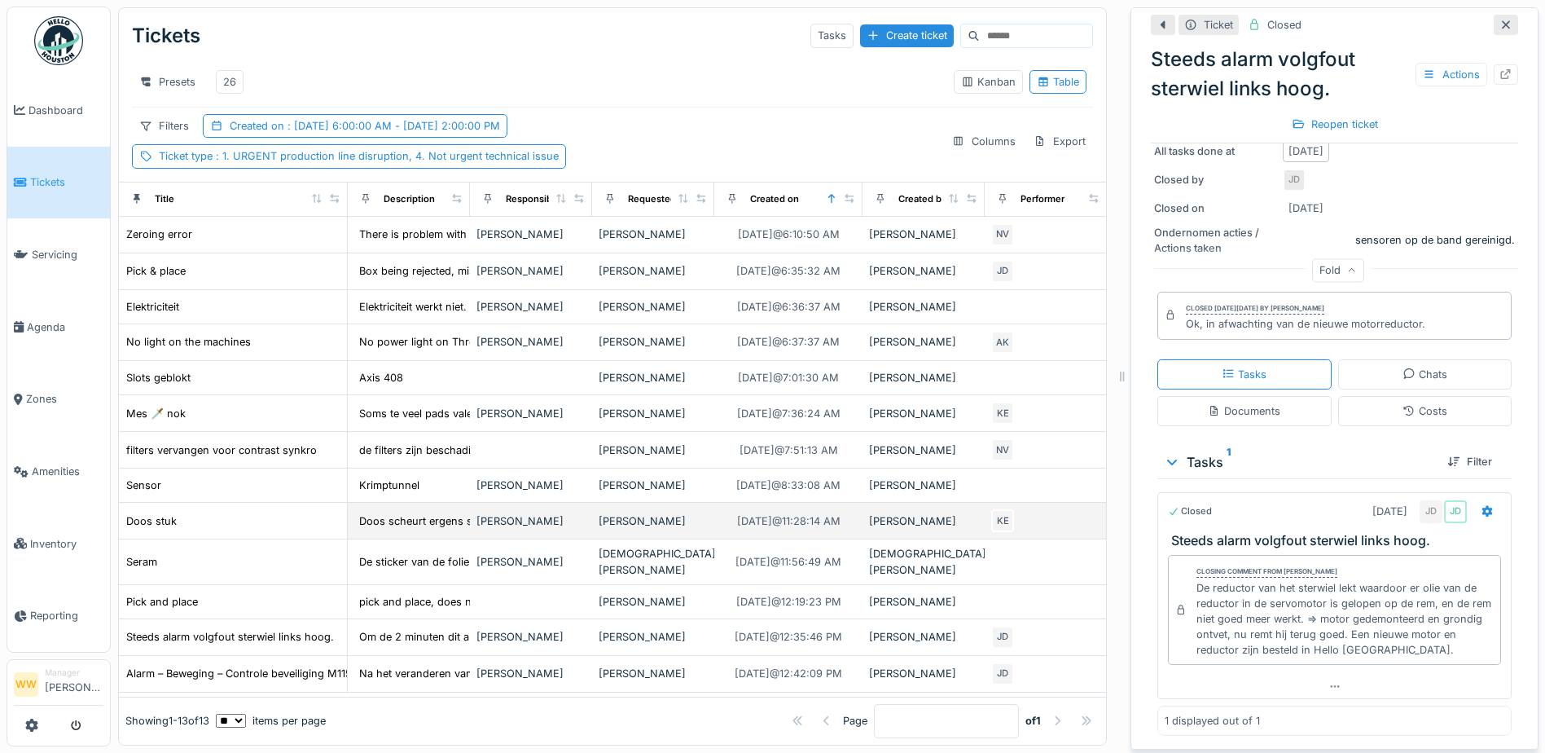
click at [641, 520] on td "[PERSON_NAME]" at bounding box center [653, 521] width 122 height 37
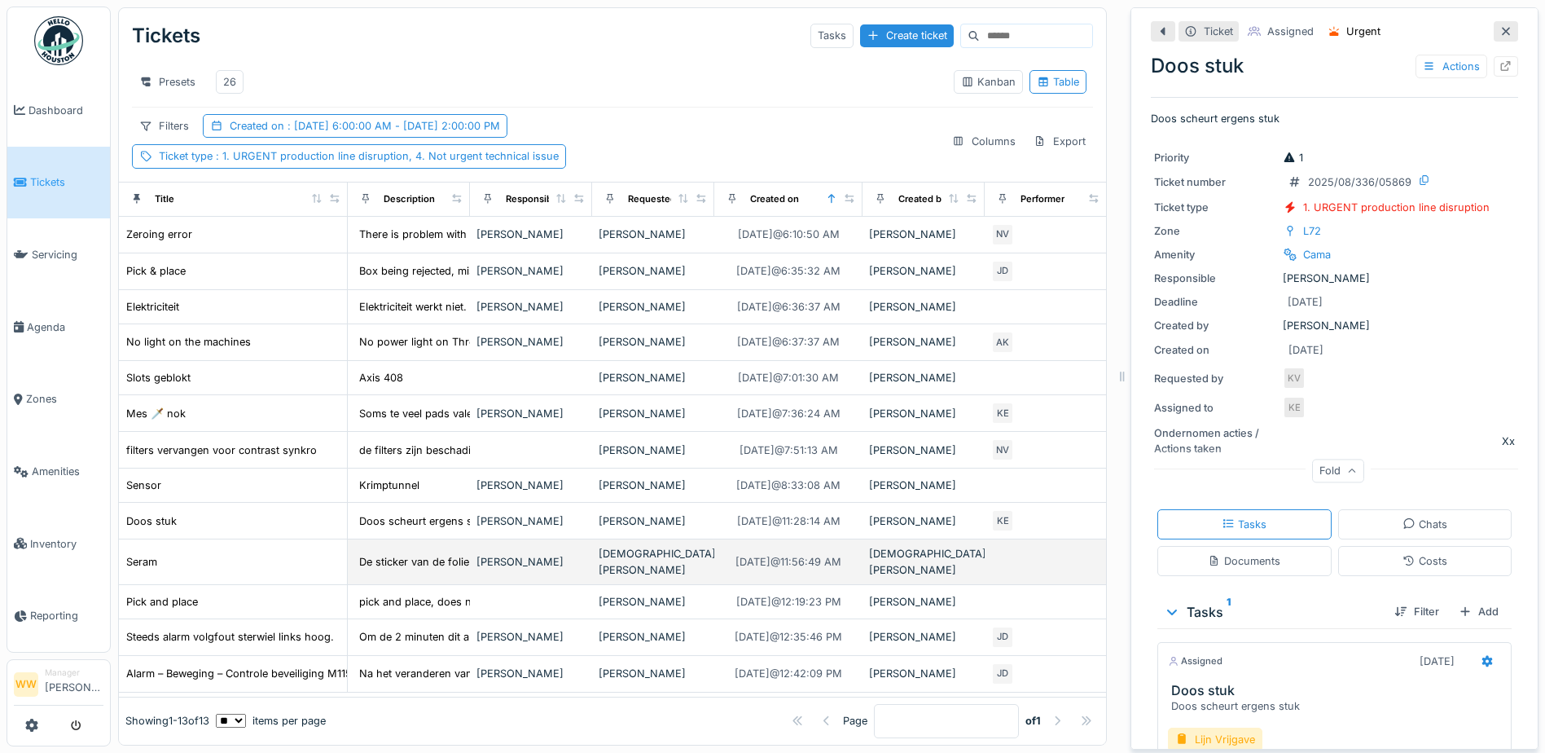
click at [663, 549] on div "[DEMOGRAPHIC_DATA][PERSON_NAME]" at bounding box center [653, 561] width 109 height 31
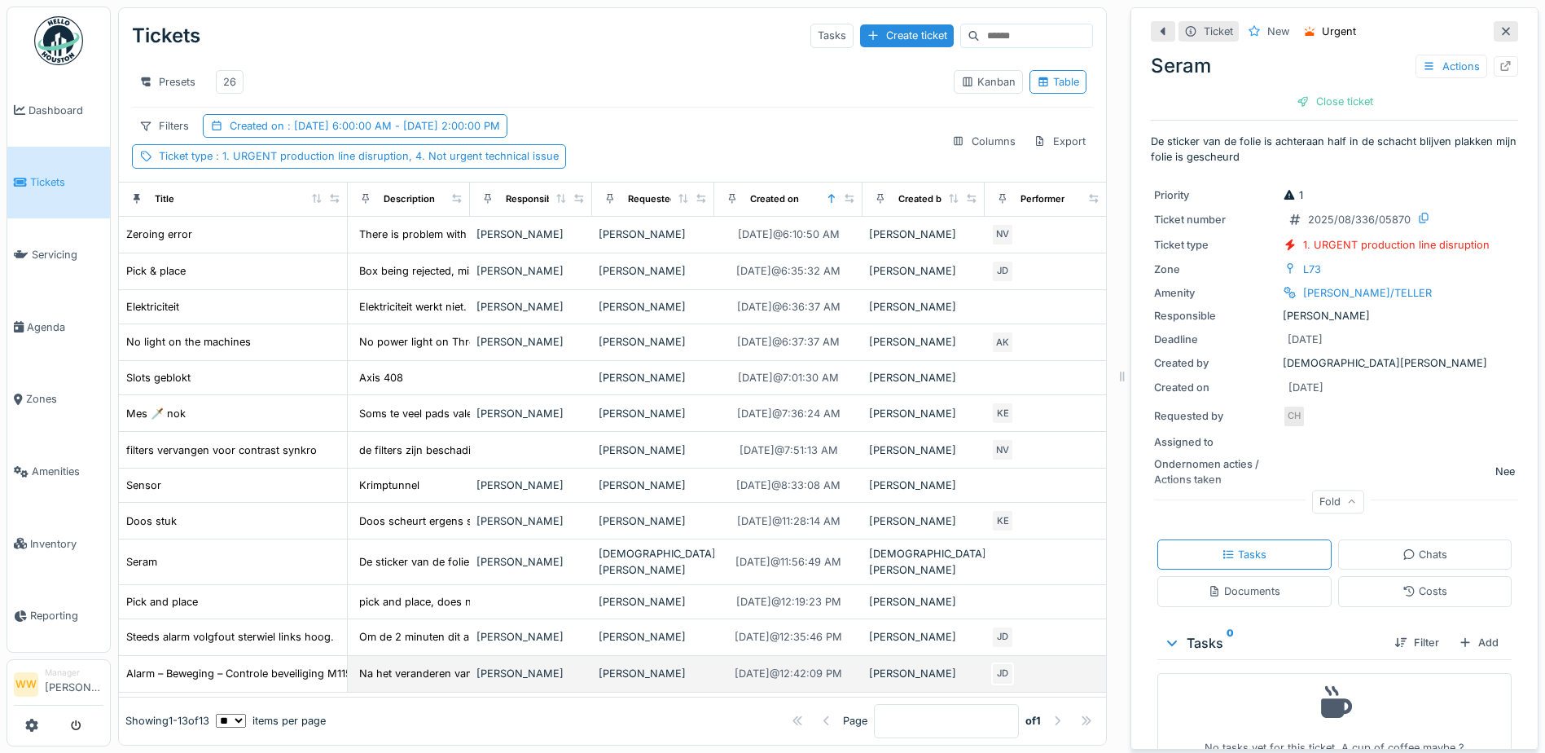
click at [639, 665] on div "[PERSON_NAME]" at bounding box center [653, 672] width 109 height 15
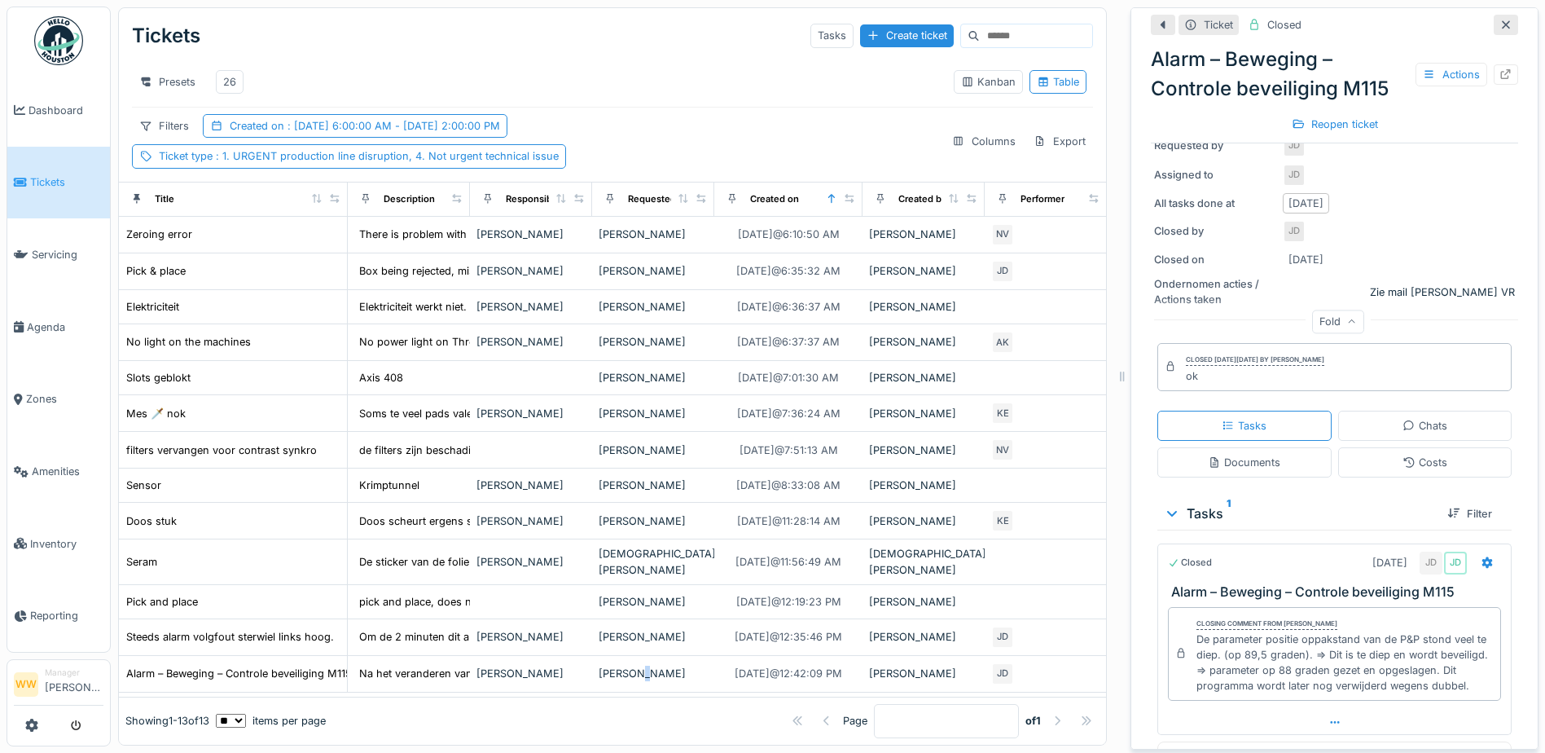
scroll to position [351, 0]
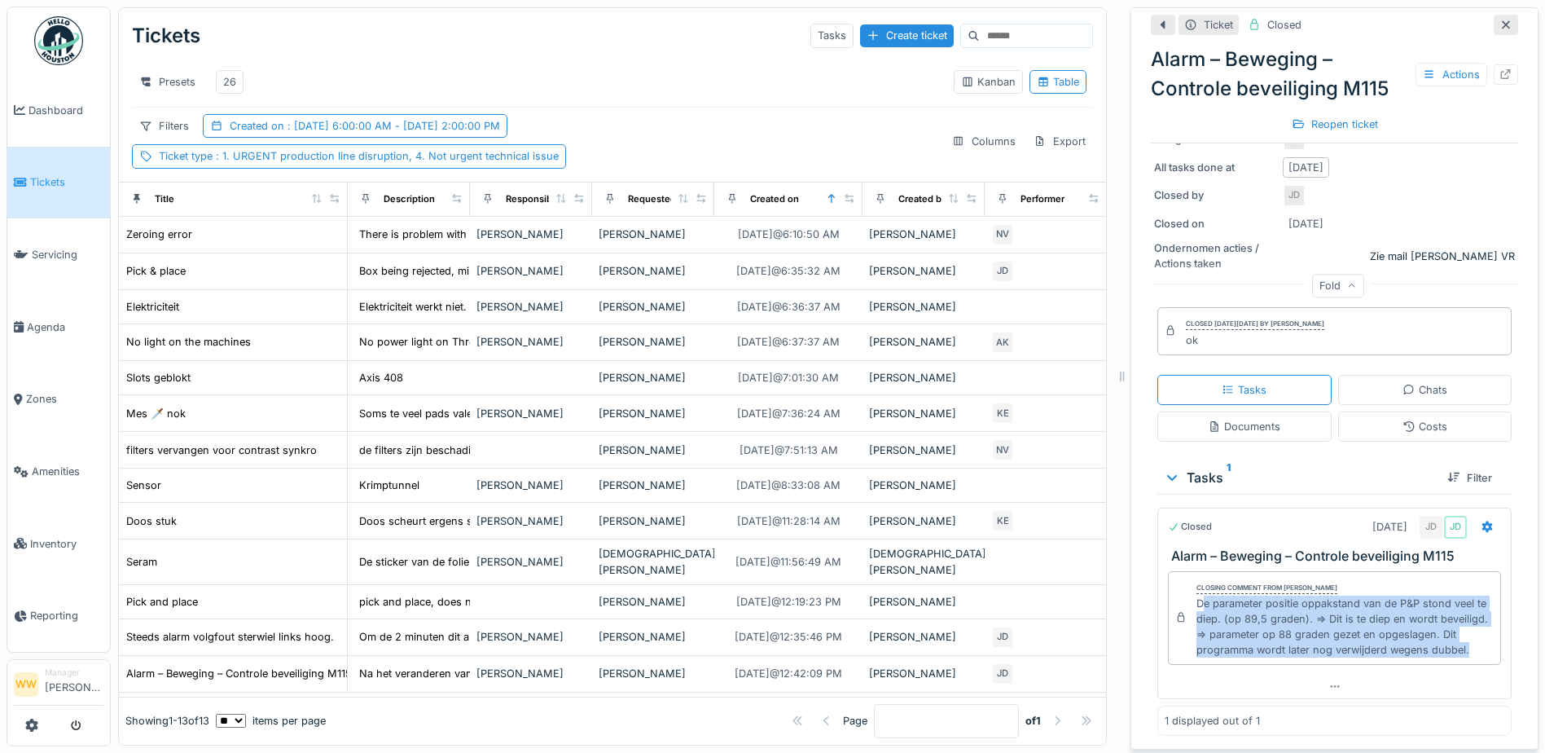
drag, startPoint x: 1189, startPoint y: 581, endPoint x: 1265, endPoint y: 635, distance: 92.9
click at [1265, 635] on div "De parameter positie oppakstand van de P&P stond veel te diep. (op 89,5 graden)…" at bounding box center [1345, 626] width 297 height 63
drag, startPoint x: 1265, startPoint y: 635, endPoint x: 1256, endPoint y: 649, distance: 17.2
click at [1256, 649] on div "Closing comment from [PERSON_NAME] De wit De parameter positie oppakstand van d…" at bounding box center [1334, 618] width 333 height 94
copy div "De parameter positie oppakstand van de P&P stond veel te diep. (op 89,5 graden)…"
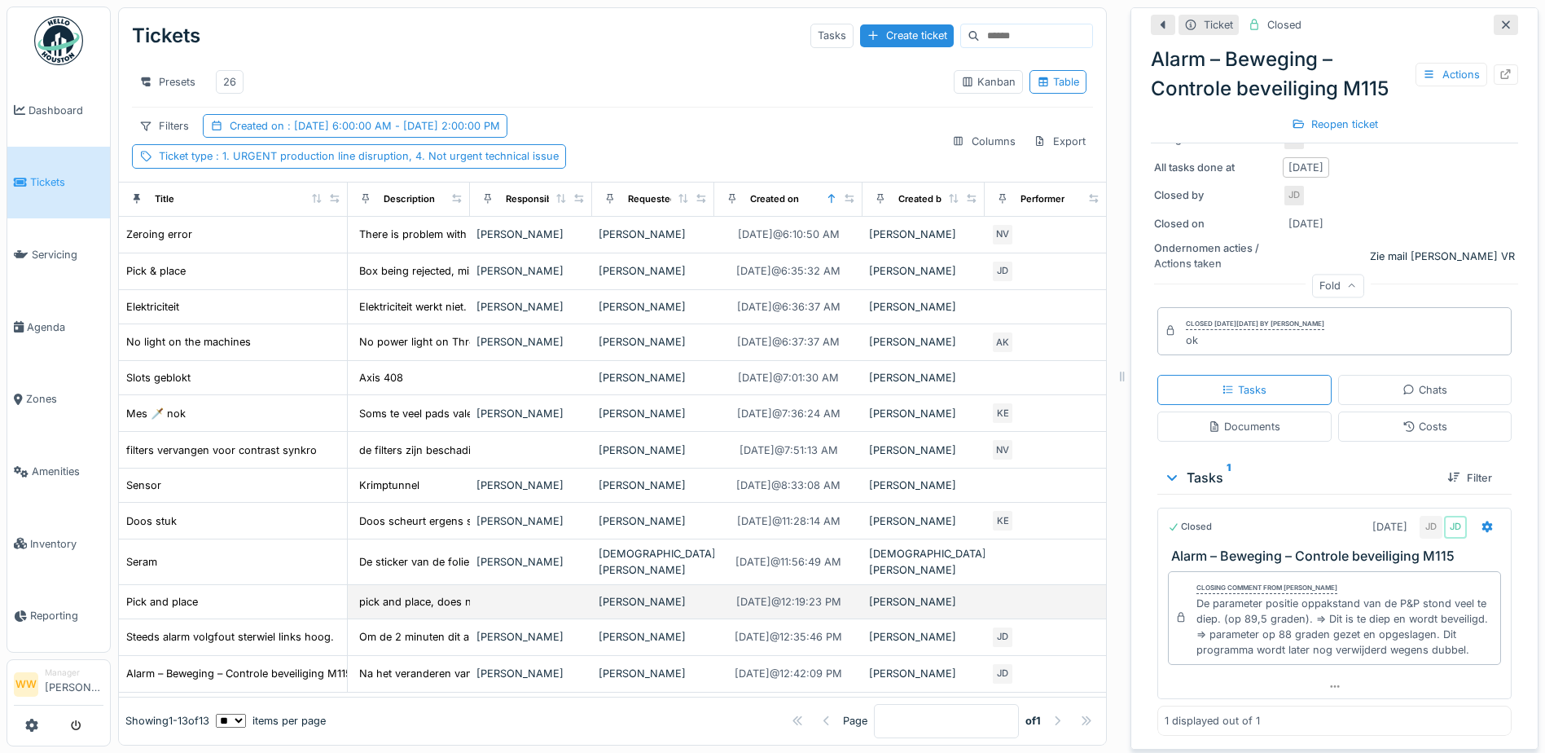
click at [661, 594] on div "[PERSON_NAME]" at bounding box center [653, 601] width 109 height 15
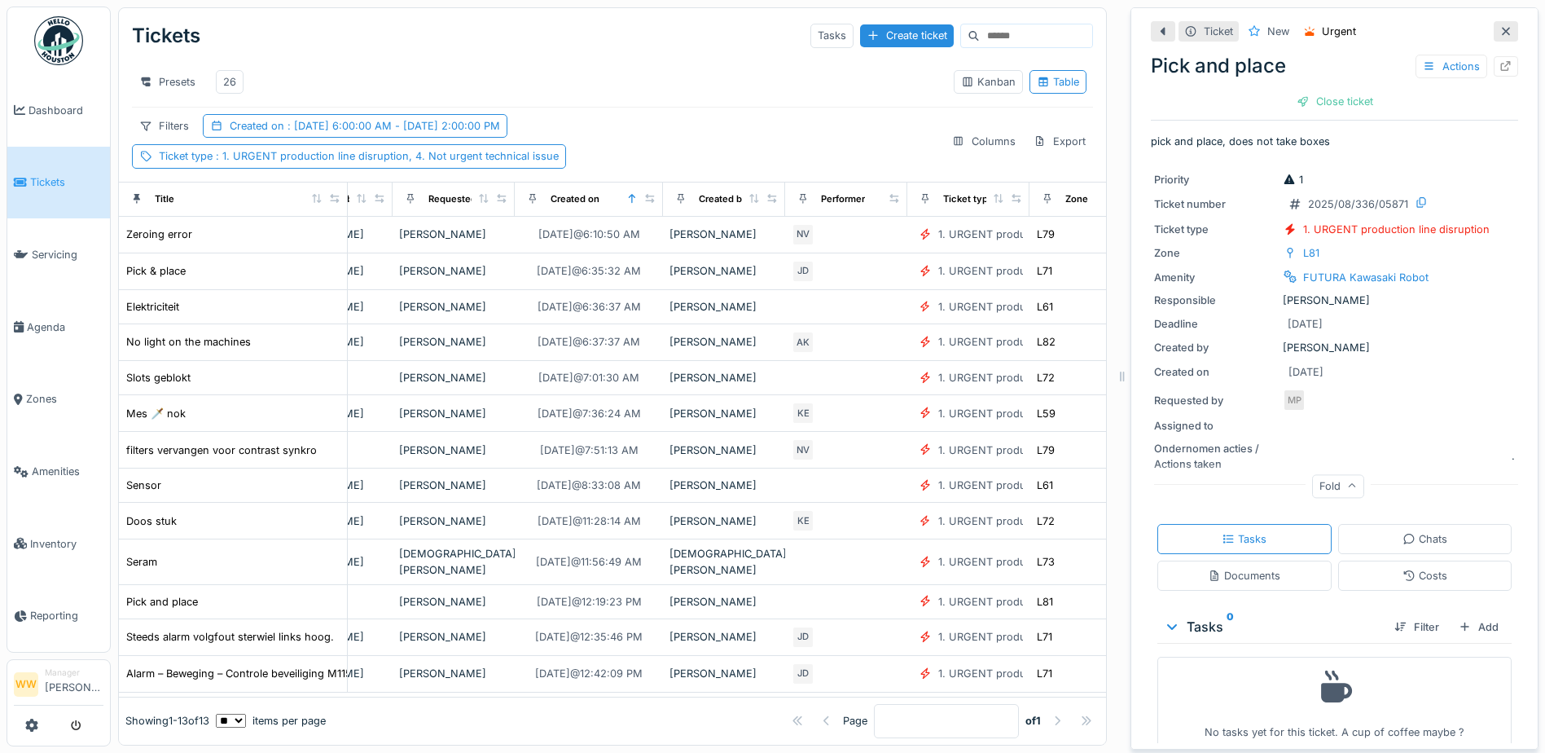
scroll to position [10, 0]
